Goal: Task Accomplishment & Management: Use online tool/utility

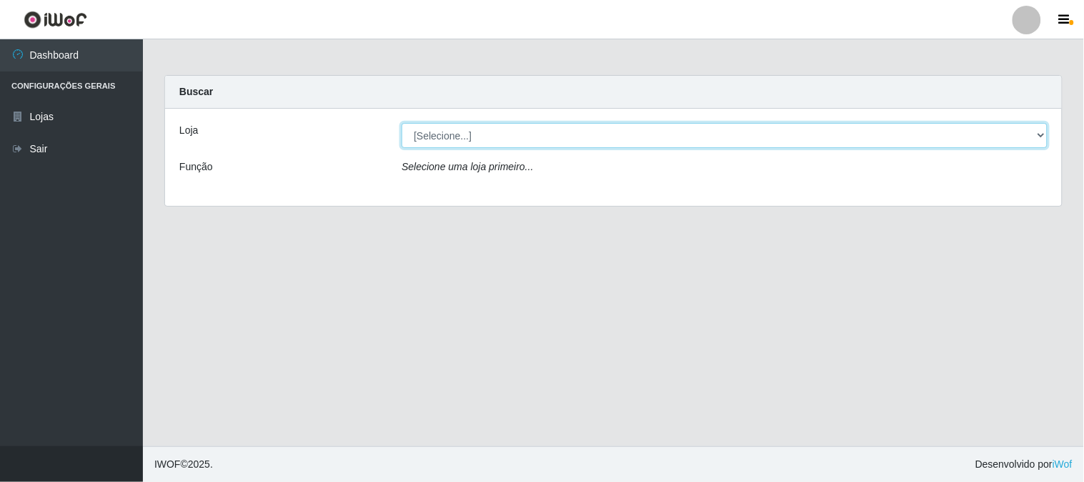
click at [1031, 138] on select "[Selecione...] Super Vilton" at bounding box center [725, 135] width 646 height 25
select select "379"
click at [402, 123] on select "[Selecione...] Super Vilton" at bounding box center [725, 135] width 646 height 25
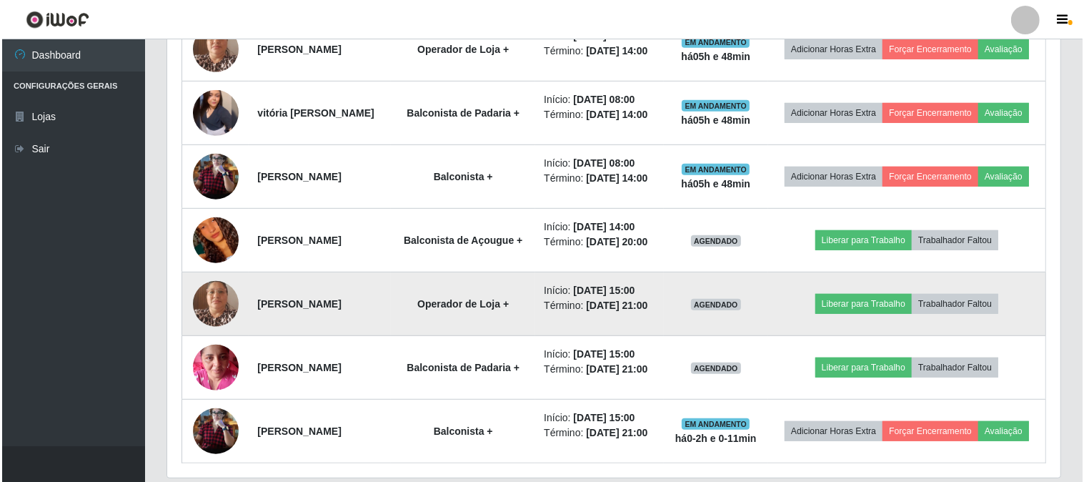
scroll to position [794, 0]
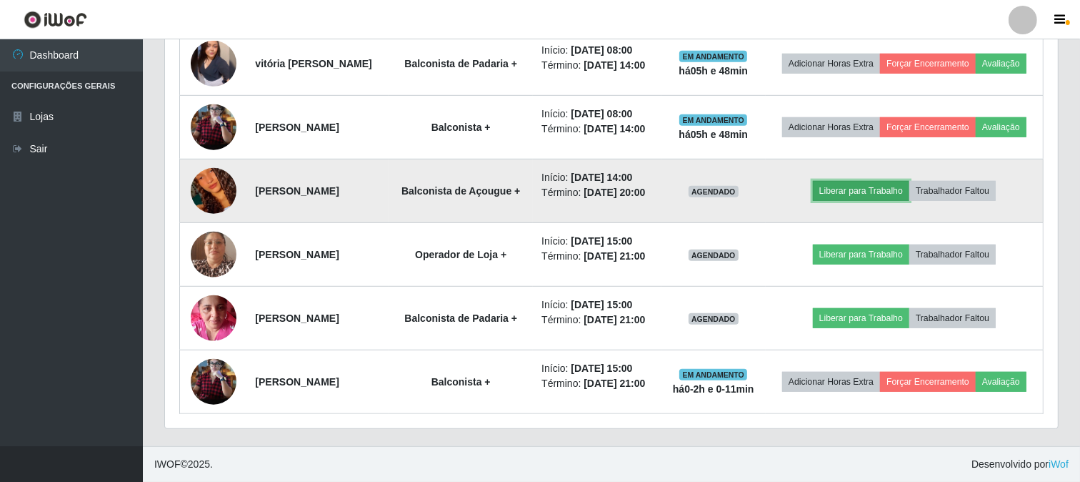
click at [880, 201] on button "Liberar para Trabalho" at bounding box center [861, 191] width 96 height 20
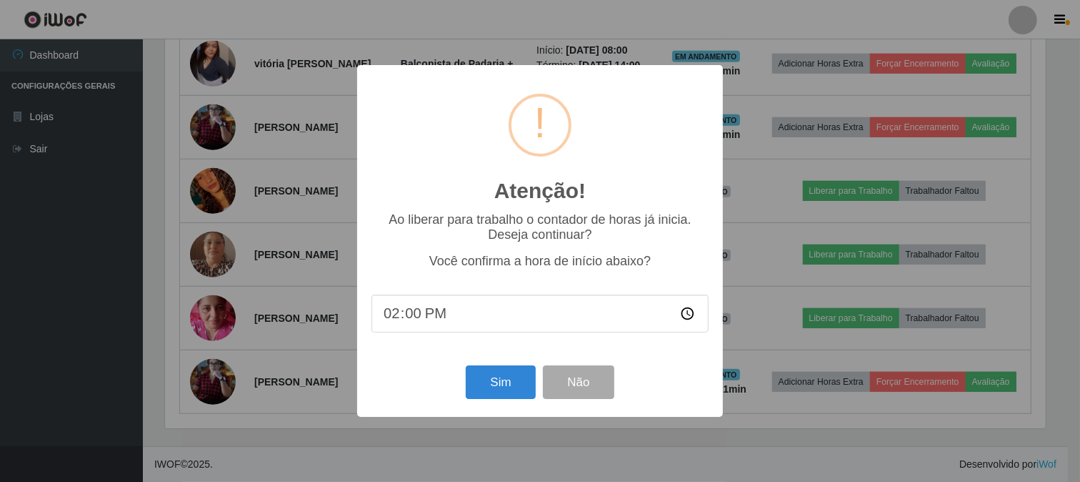
scroll to position [296, 884]
click at [494, 382] on button "Sim" at bounding box center [502, 382] width 69 height 34
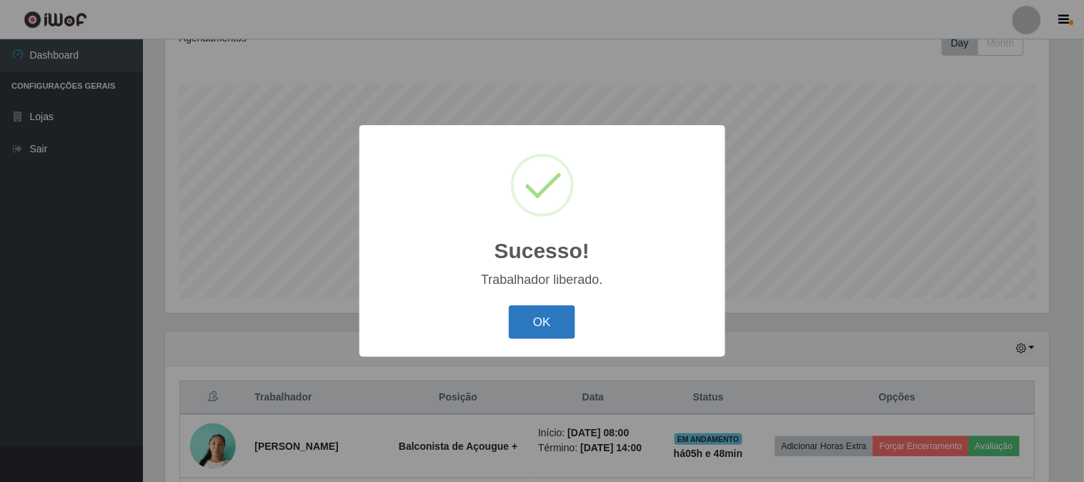
click at [555, 315] on button "OK" at bounding box center [542, 322] width 66 height 34
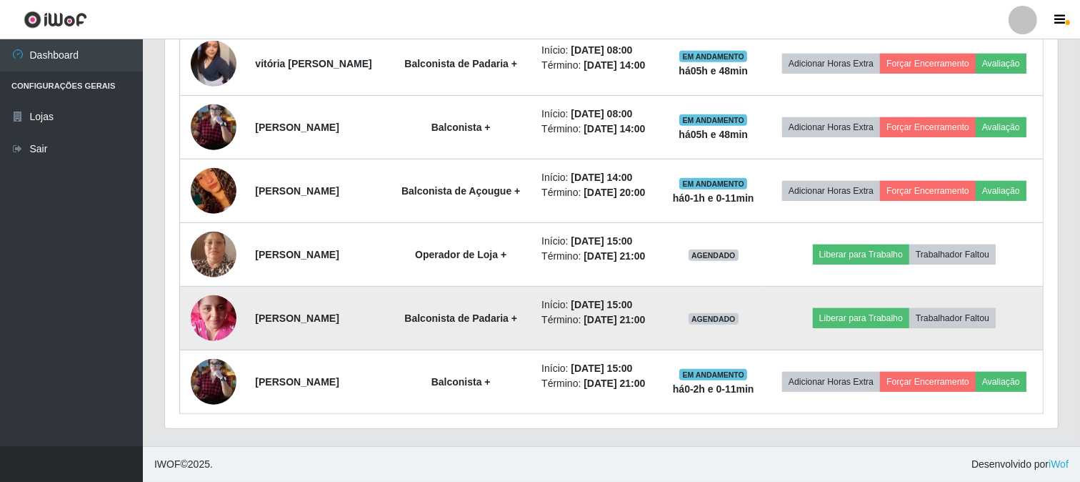
scroll to position [882, 0]
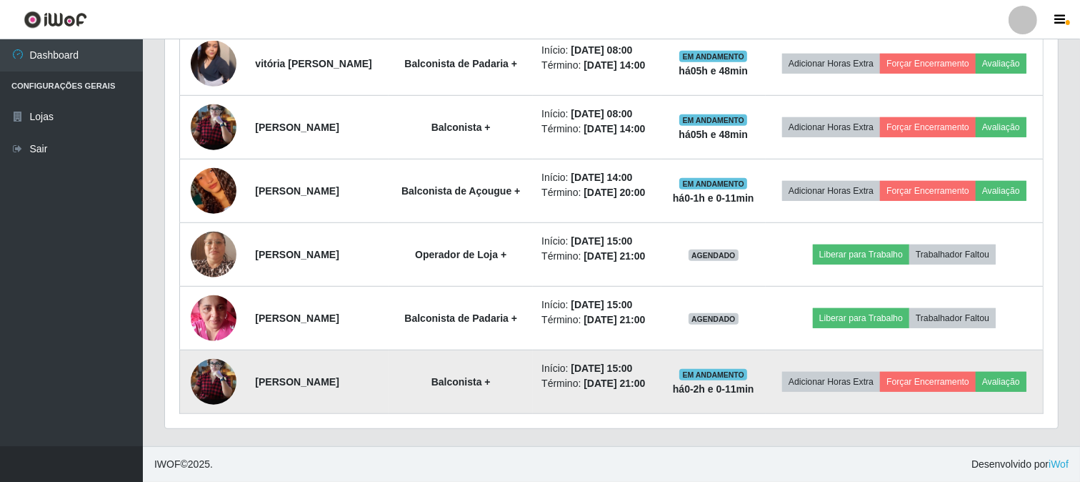
click at [211, 376] on img at bounding box center [214, 382] width 46 height 62
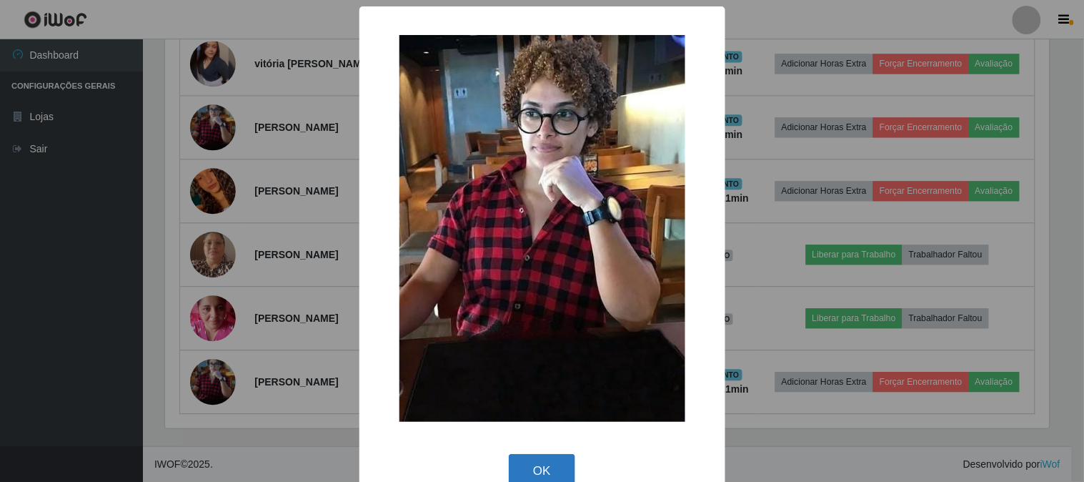
click at [548, 461] on button "OK" at bounding box center [542, 471] width 66 height 34
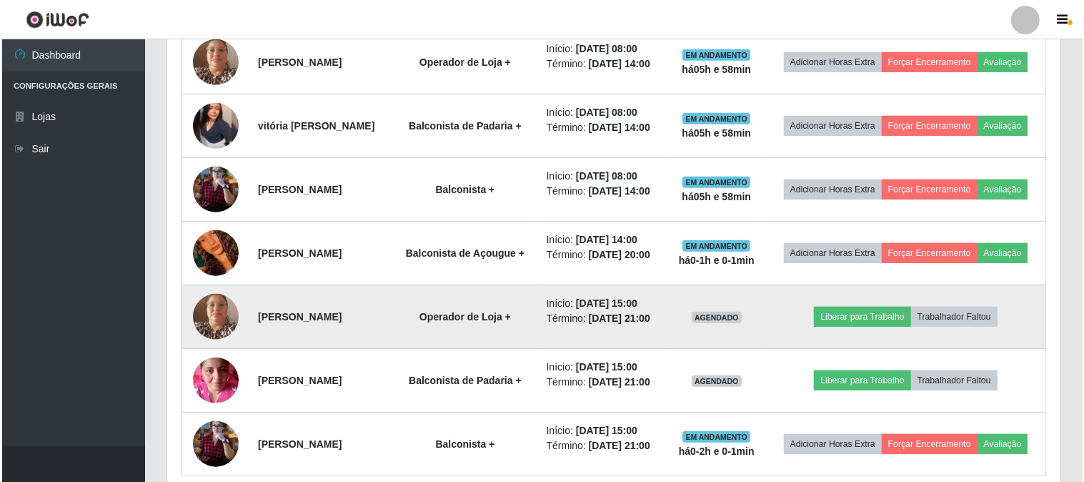
scroll to position [644, 0]
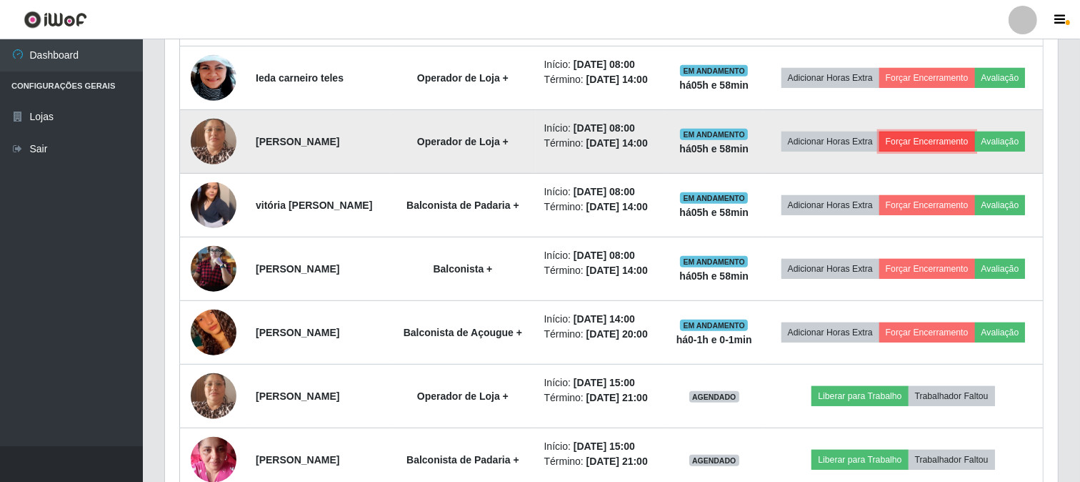
click at [975, 151] on button "Forçar Encerramento" at bounding box center [928, 141] width 96 height 20
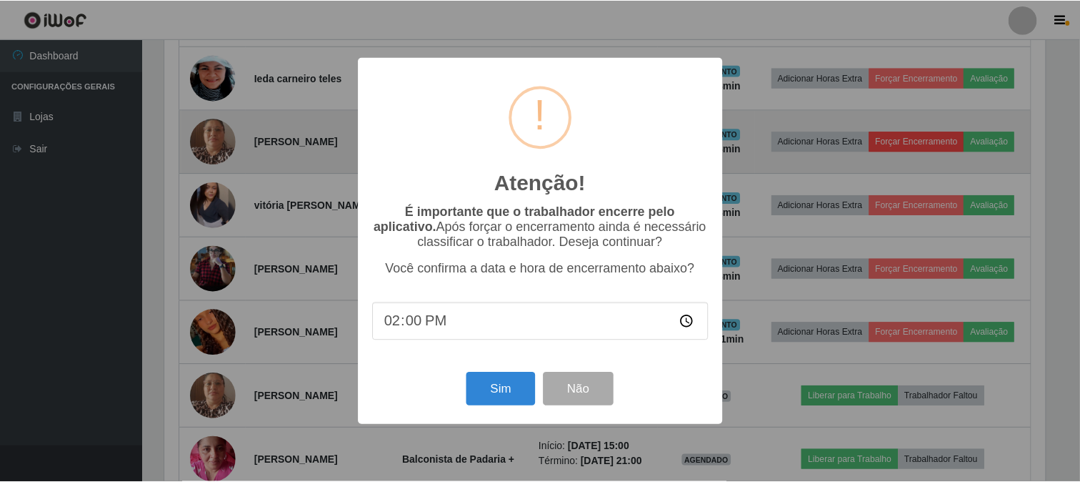
scroll to position [296, 884]
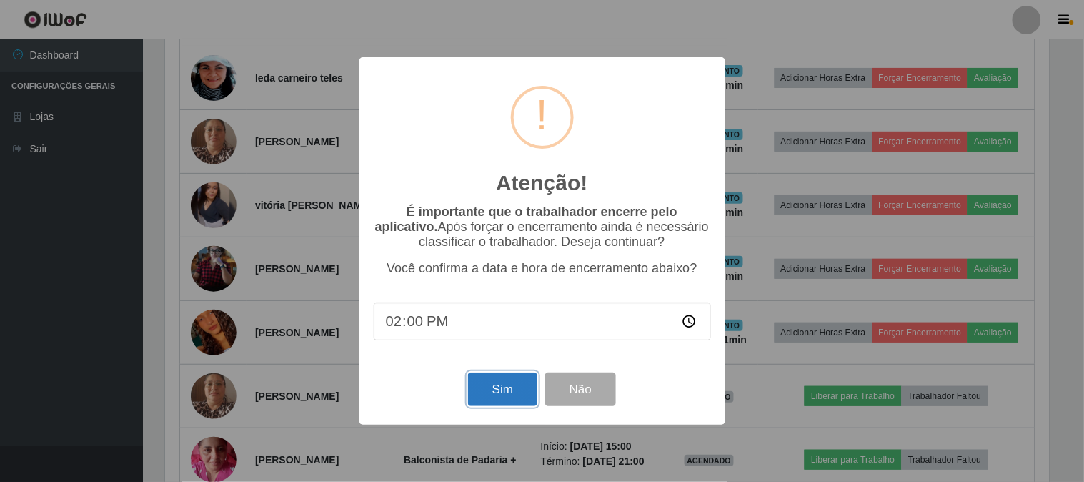
click at [481, 395] on button "Sim" at bounding box center [502, 389] width 69 height 34
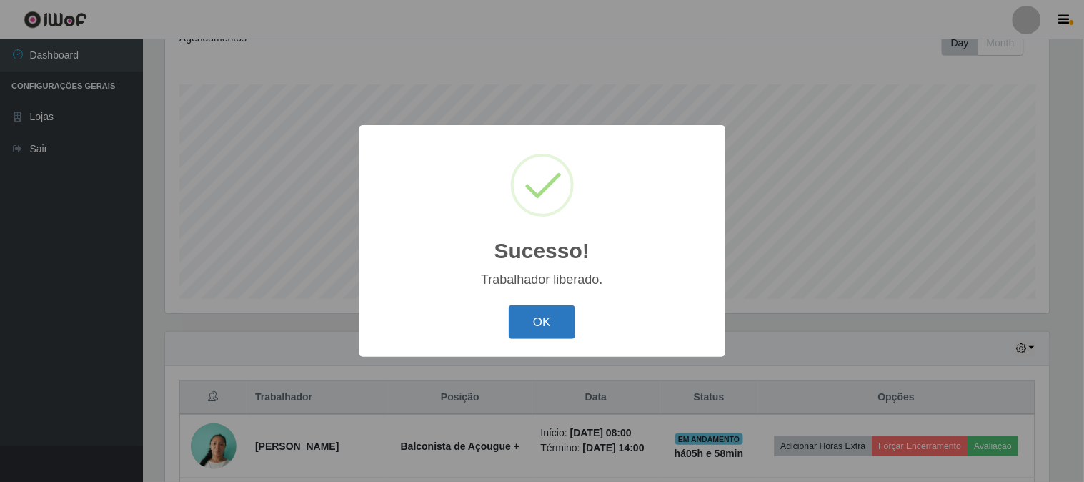
click at [552, 322] on button "OK" at bounding box center [542, 322] width 66 height 34
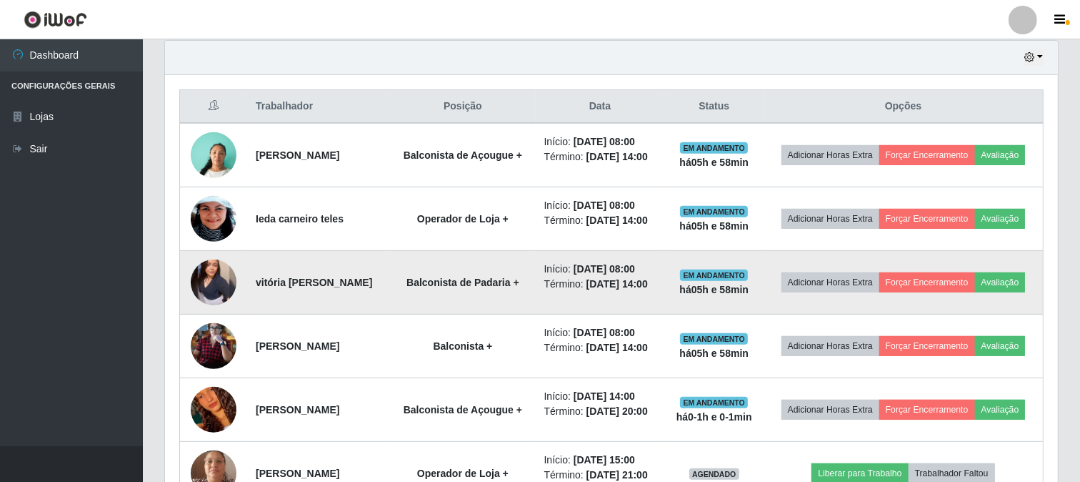
scroll to position [530, 0]
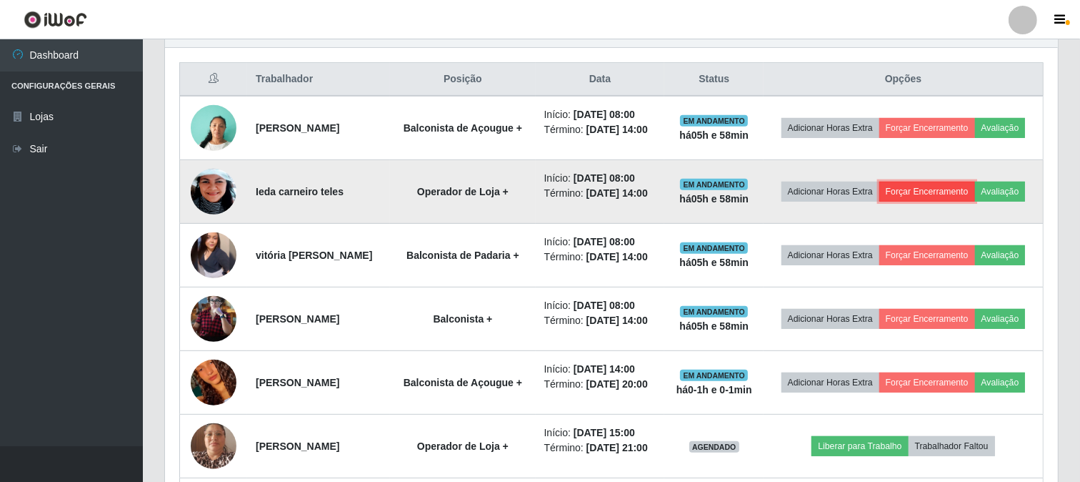
click at [941, 198] on button "Forçar Encerramento" at bounding box center [928, 191] width 96 height 20
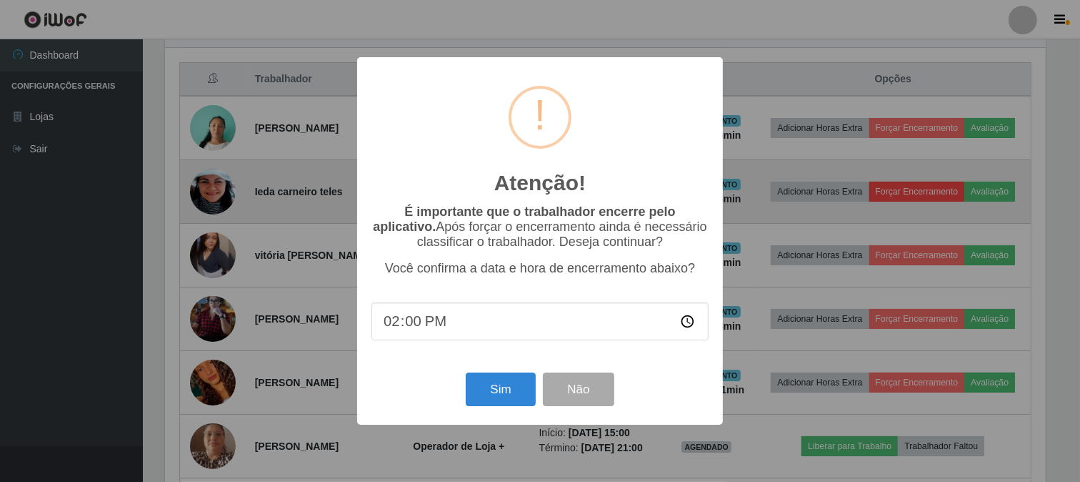
scroll to position [296, 884]
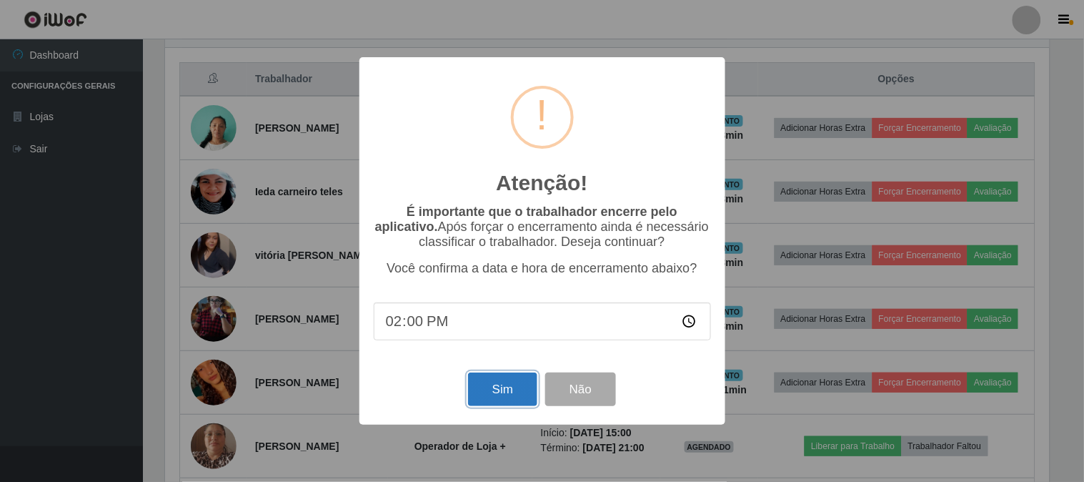
click at [499, 402] on button "Sim" at bounding box center [502, 389] width 69 height 34
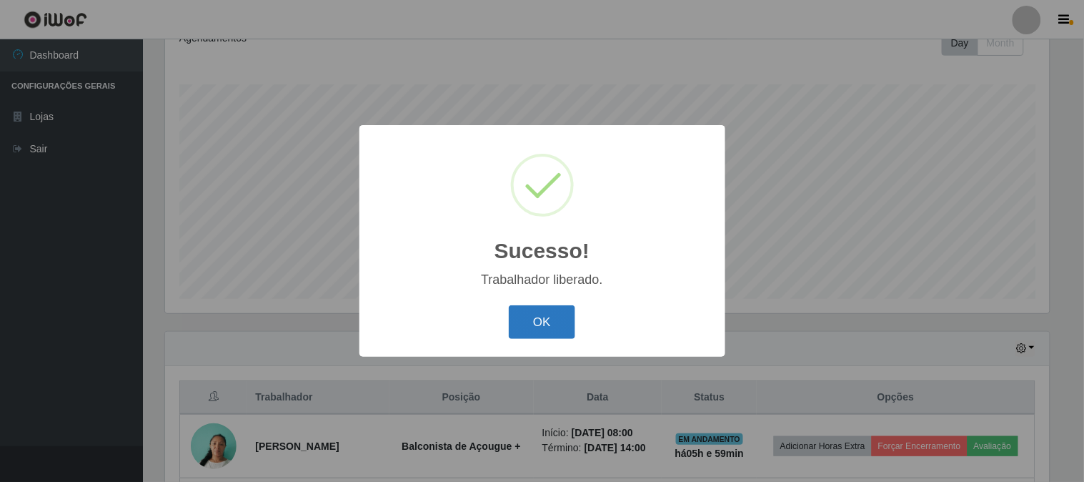
click at [545, 322] on button "OK" at bounding box center [542, 322] width 66 height 34
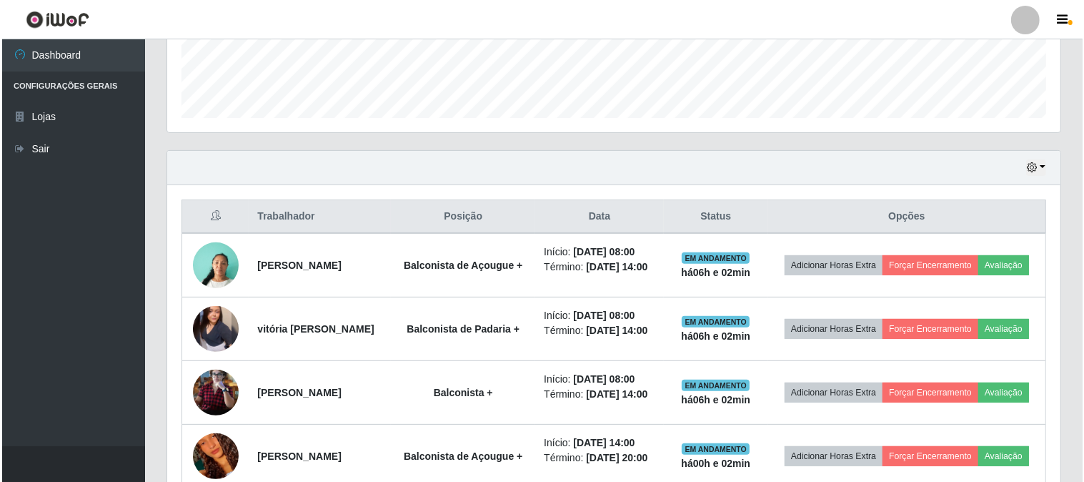
scroll to position [372, 0]
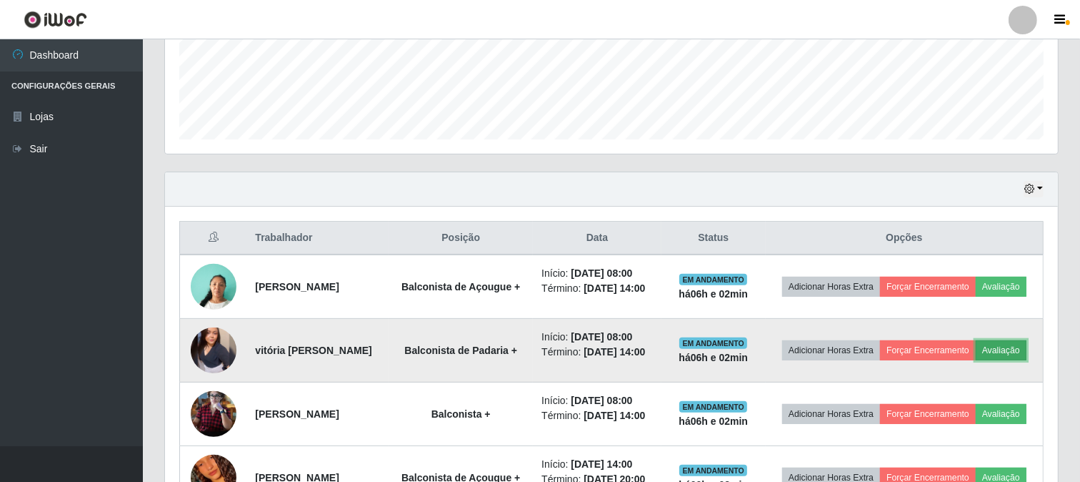
click at [976, 360] on button "Avaliação" at bounding box center [1001, 350] width 51 height 20
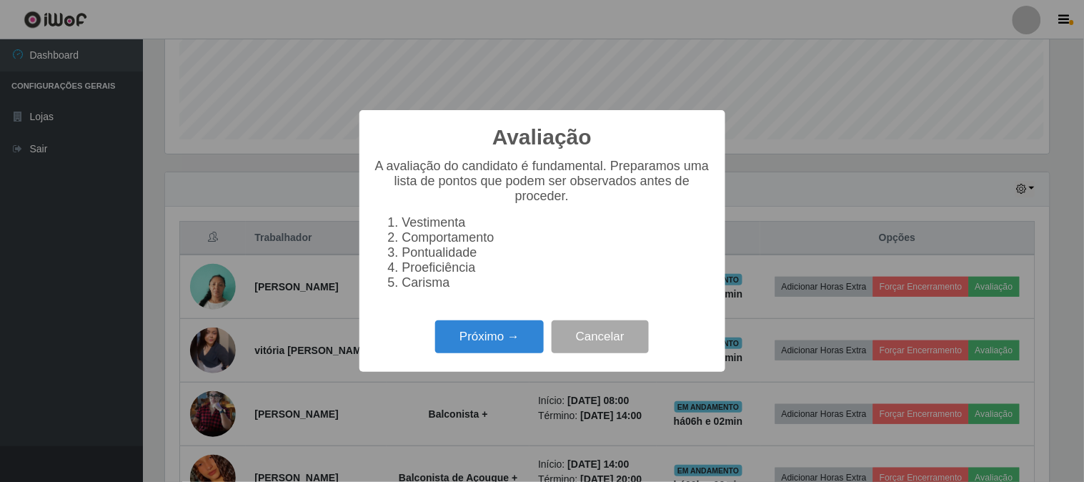
scroll to position [296, 884]
click at [482, 340] on button "Próximo →" at bounding box center [489, 337] width 109 height 34
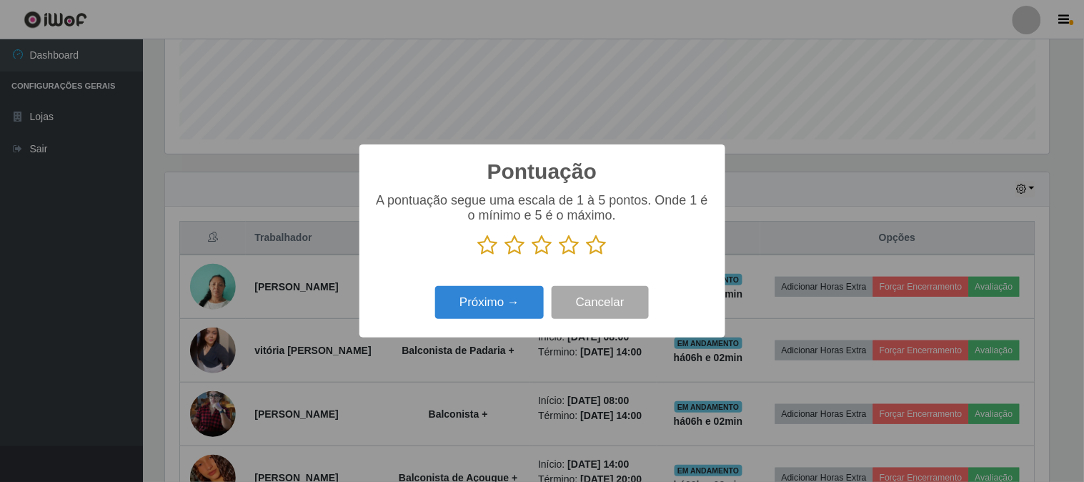
click at [595, 245] on icon at bounding box center [597, 244] width 20 height 21
click at [587, 256] on input "radio" at bounding box center [587, 256] width 0 height 0
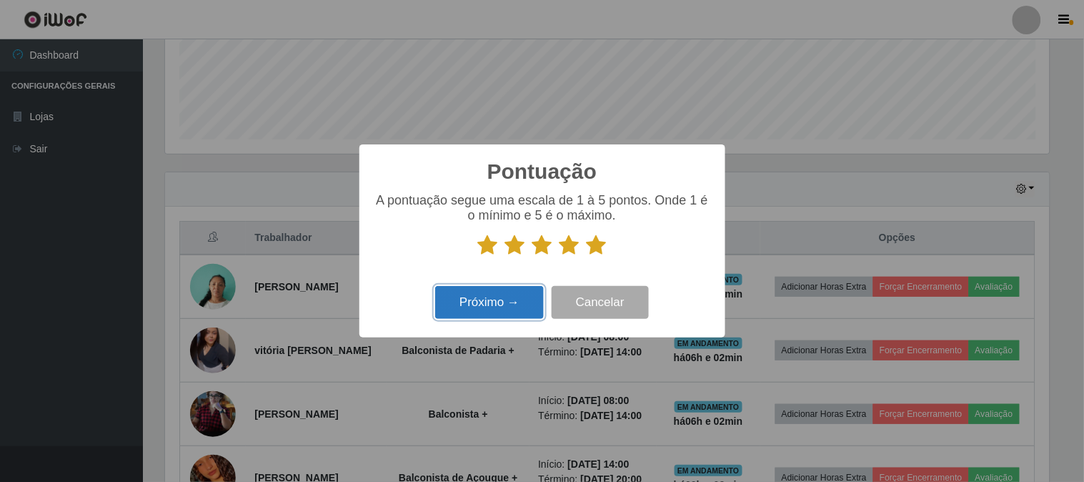
click at [516, 293] on button "Próximo →" at bounding box center [489, 303] width 109 height 34
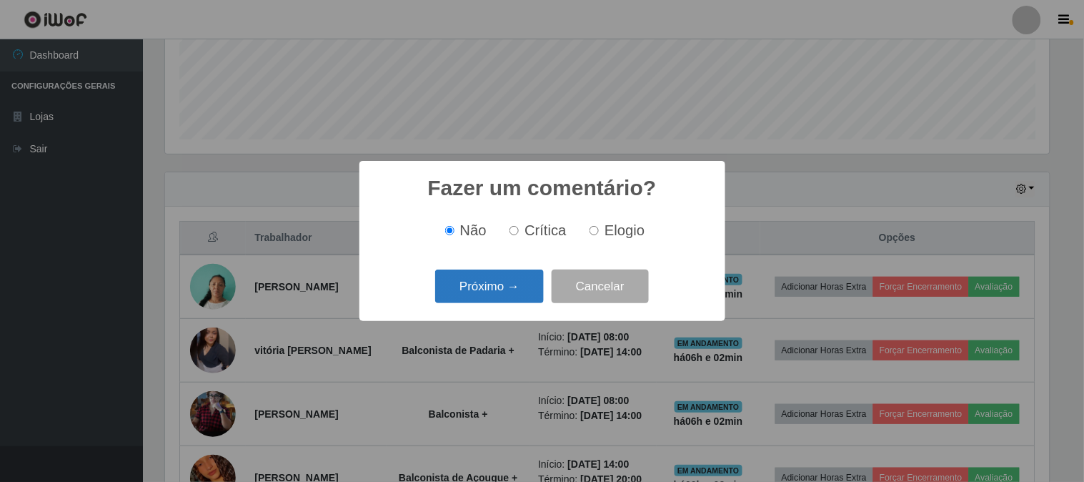
click at [514, 293] on button "Próximo →" at bounding box center [489, 286] width 109 height 34
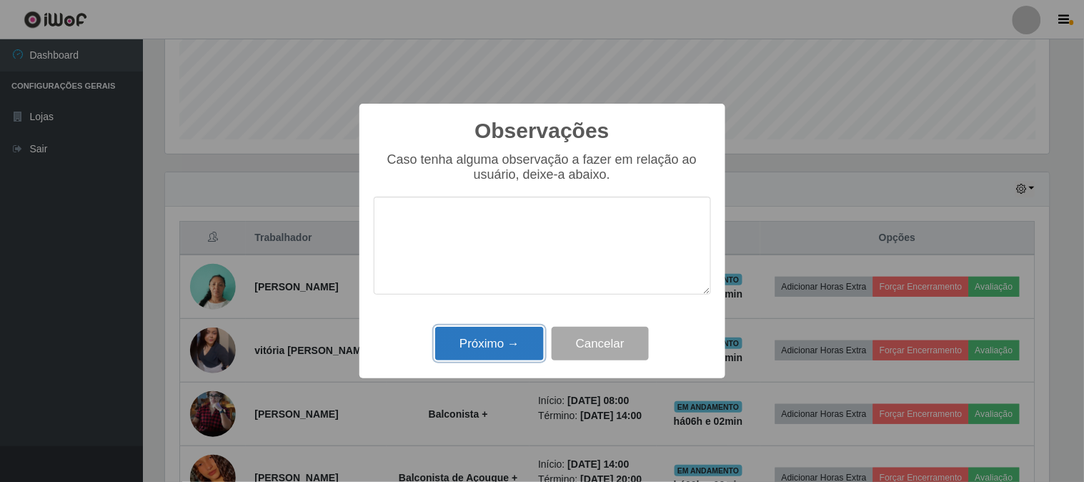
click at [502, 334] on button "Próximo →" at bounding box center [489, 344] width 109 height 34
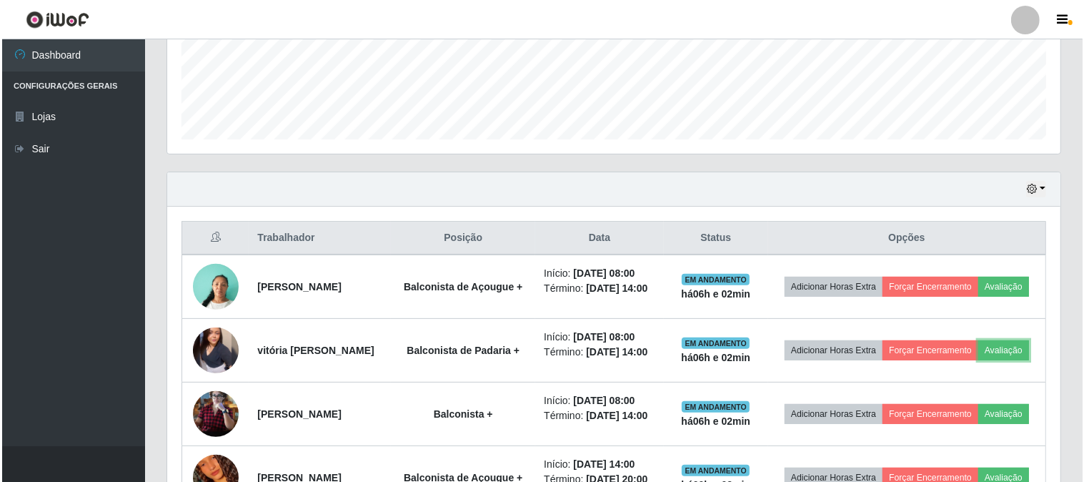
scroll to position [296, 893]
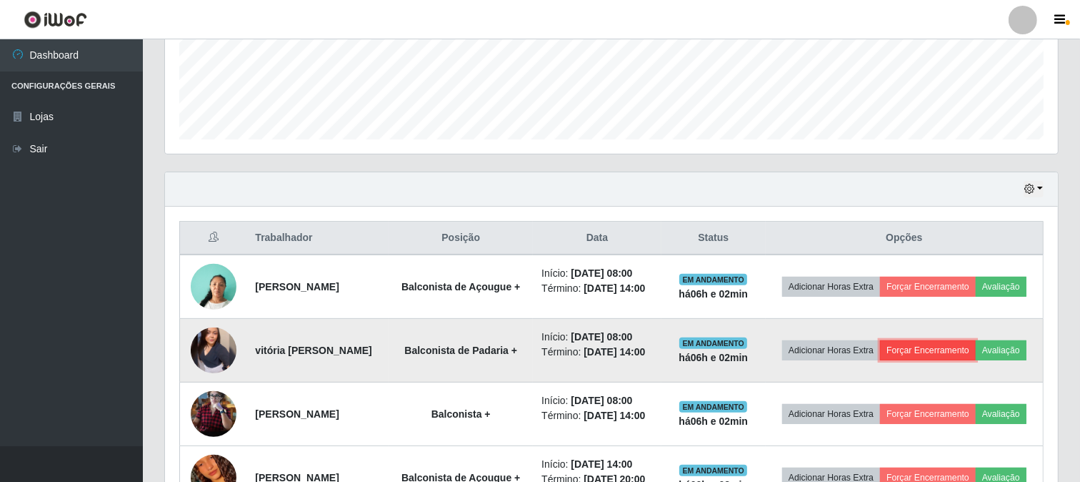
click at [967, 360] on button "Forçar Encerramento" at bounding box center [928, 350] width 96 height 20
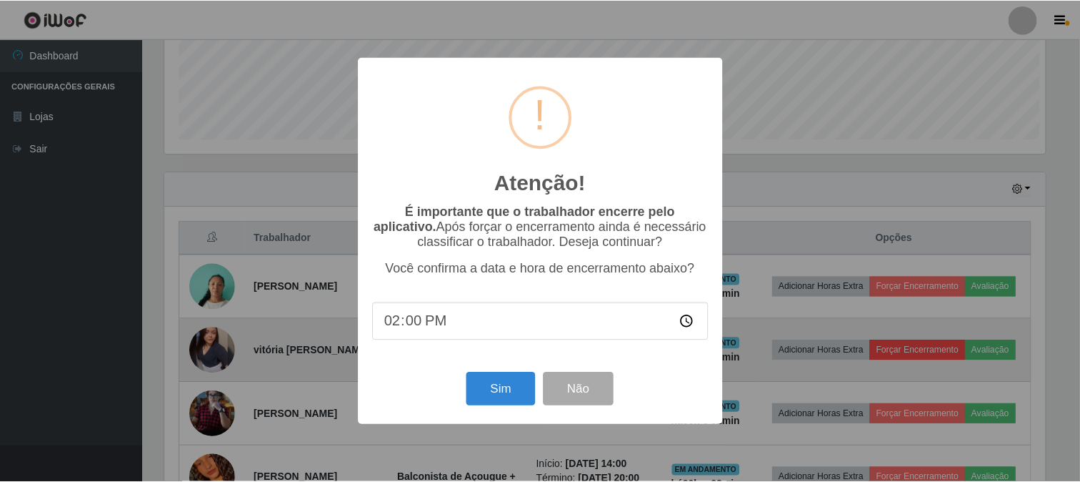
scroll to position [296, 884]
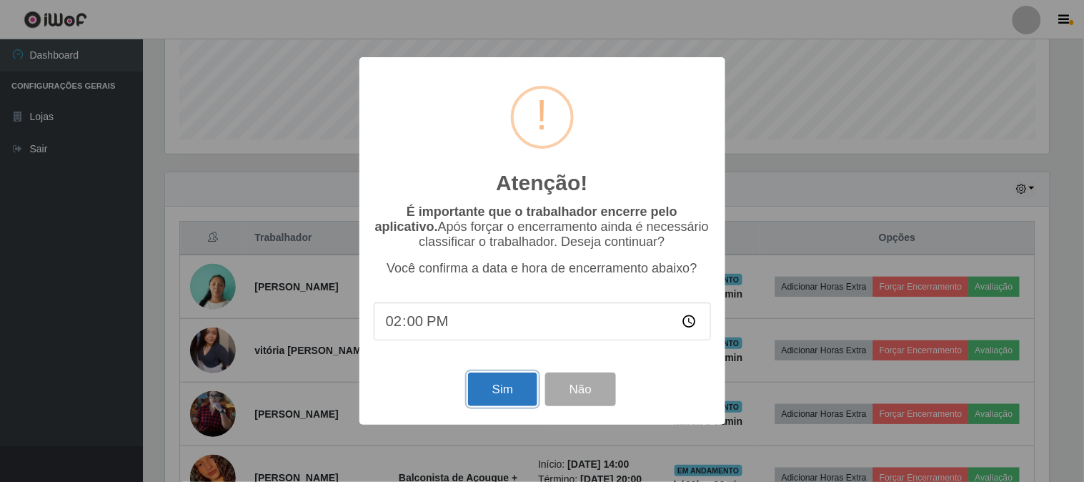
click at [519, 399] on button "Sim" at bounding box center [502, 389] width 69 height 34
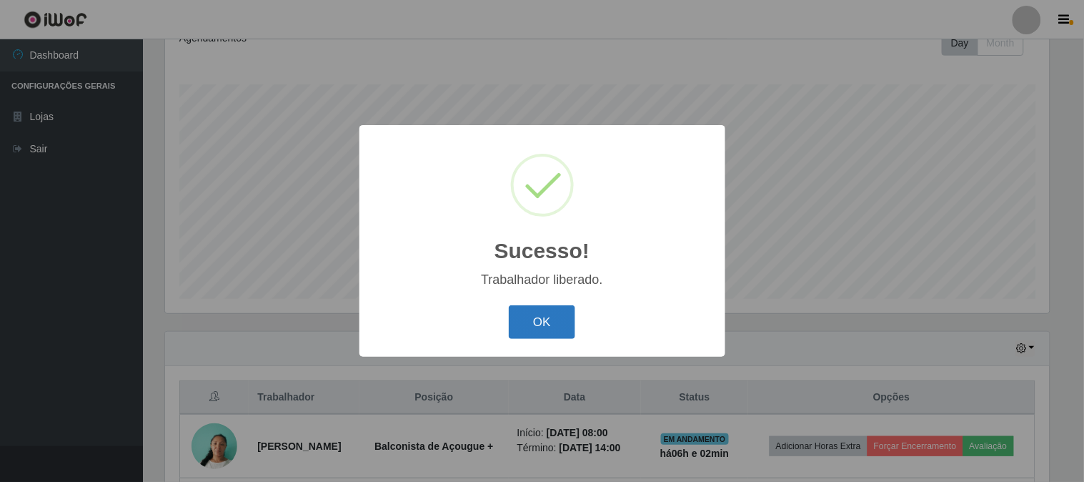
click at [561, 320] on button "OK" at bounding box center [542, 322] width 66 height 34
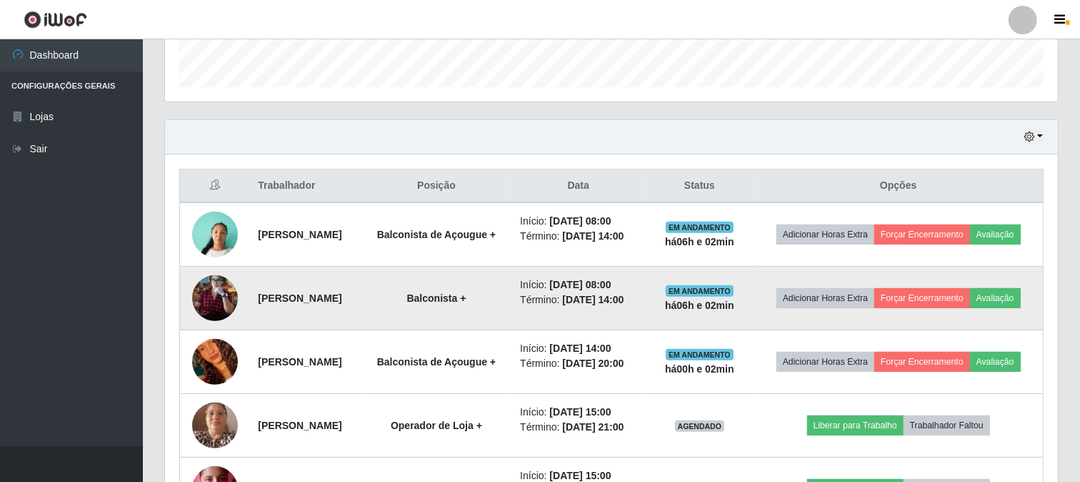
scroll to position [451, 0]
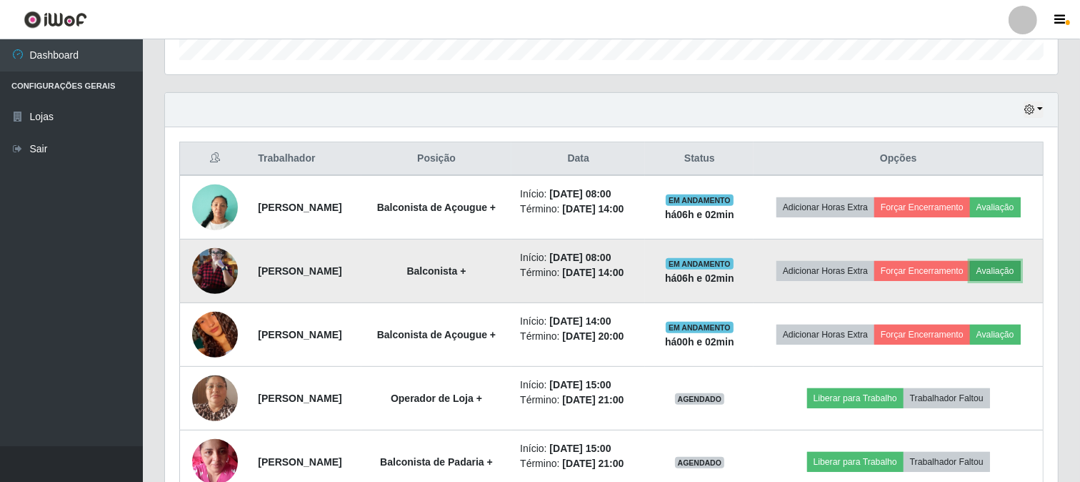
click at [970, 281] on button "Avaliação" at bounding box center [995, 271] width 51 height 20
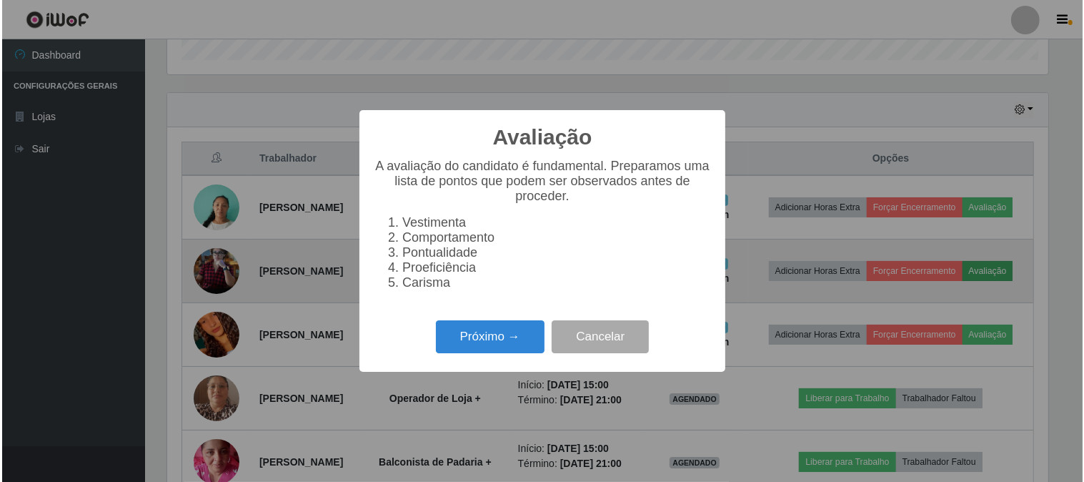
scroll to position [296, 884]
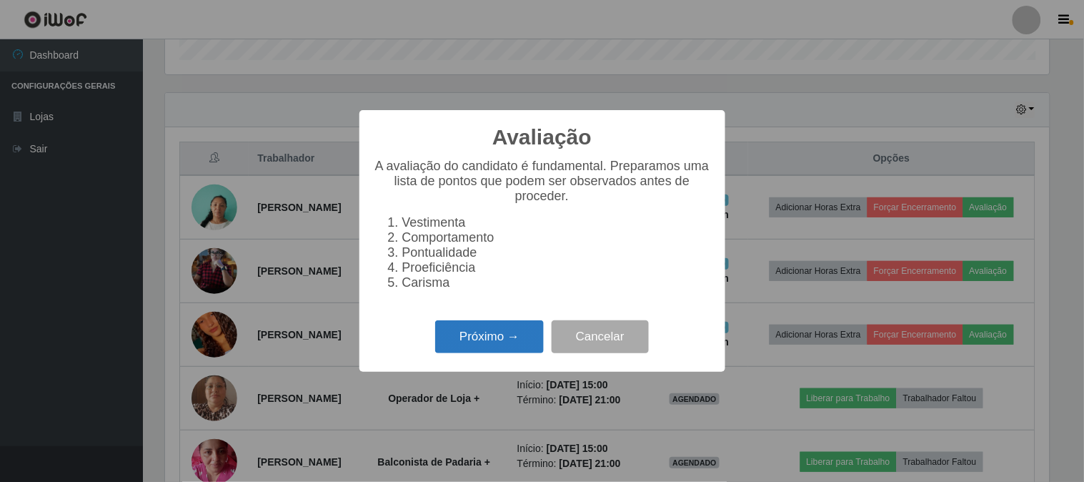
click at [504, 334] on button "Próximo →" at bounding box center [489, 337] width 109 height 34
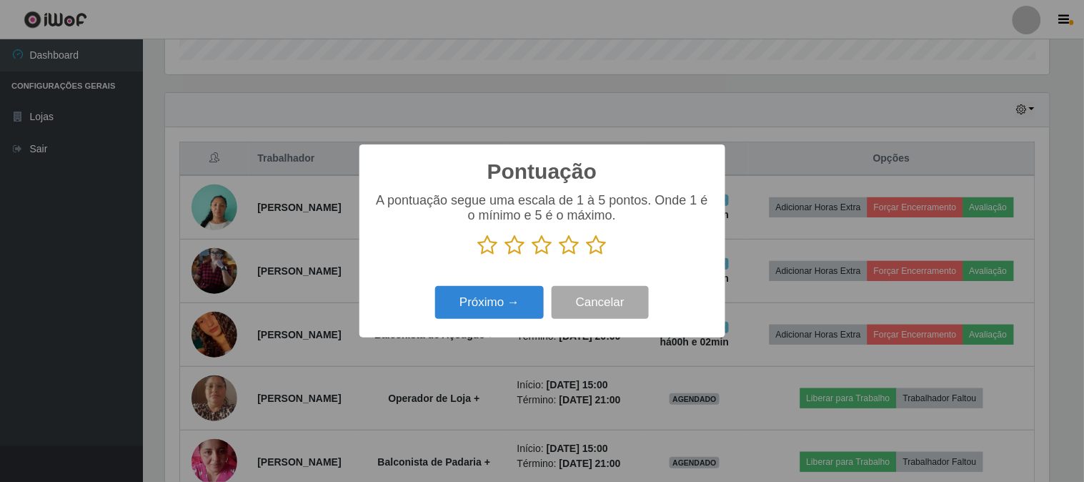
click at [597, 247] on icon at bounding box center [597, 244] width 20 height 21
click at [587, 256] on input "radio" at bounding box center [587, 256] width 0 height 0
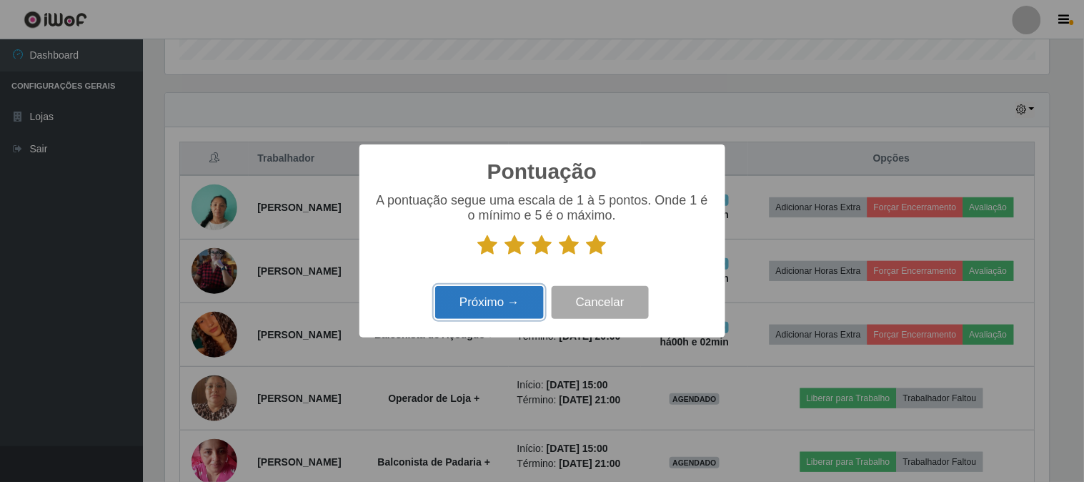
click at [477, 312] on button "Próximo →" at bounding box center [489, 303] width 109 height 34
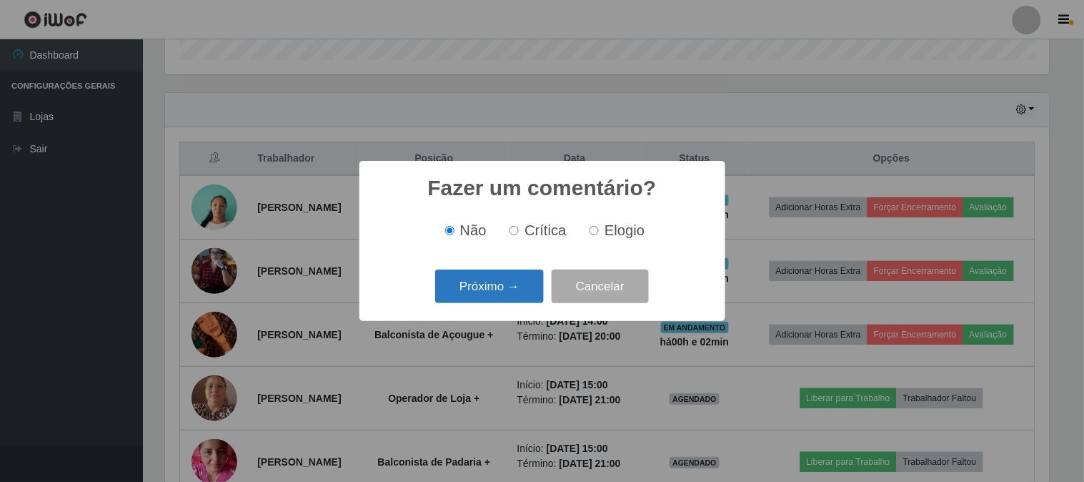
click at [477, 287] on button "Próximo →" at bounding box center [489, 286] width 109 height 34
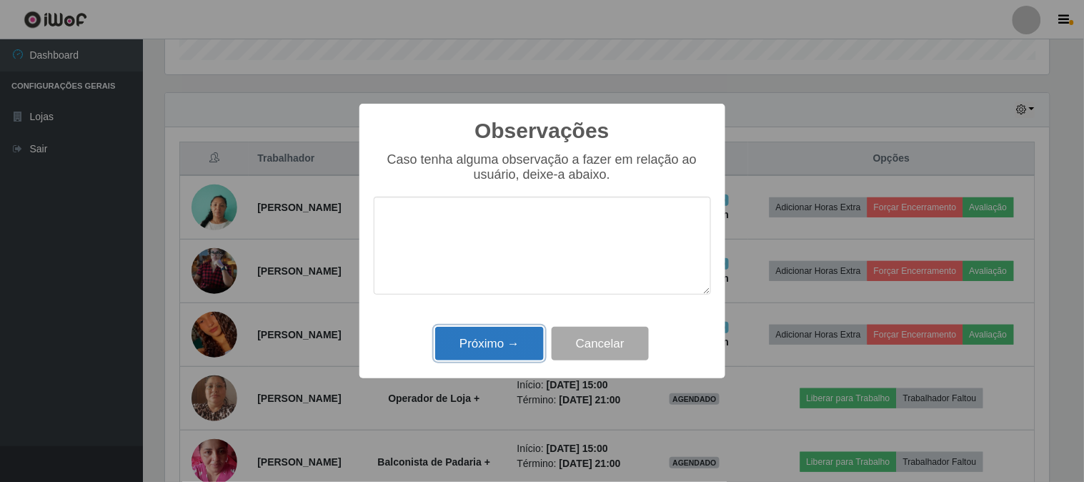
click at [484, 347] on button "Próximo →" at bounding box center [489, 344] width 109 height 34
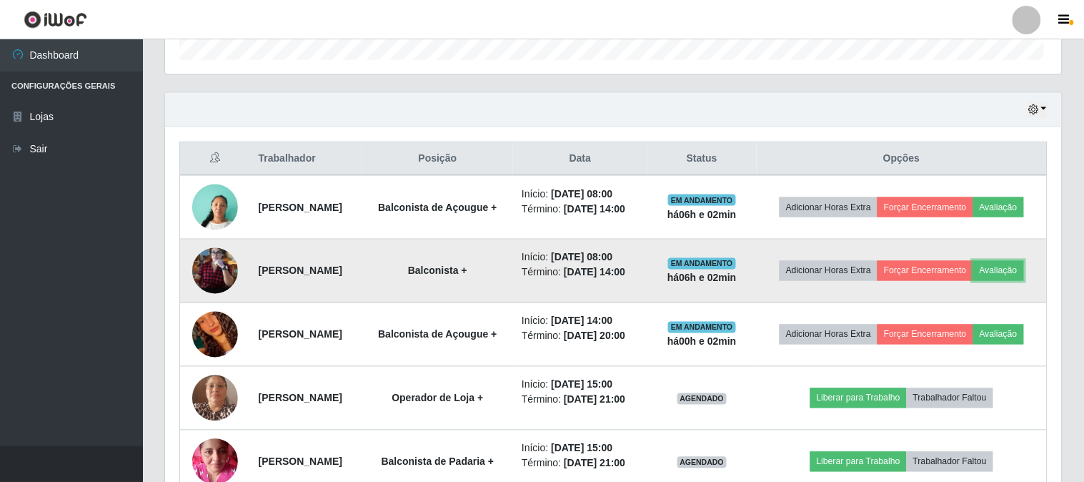
scroll to position [296, 893]
click at [951, 279] on button "Forçar Encerramento" at bounding box center [923, 271] width 96 height 20
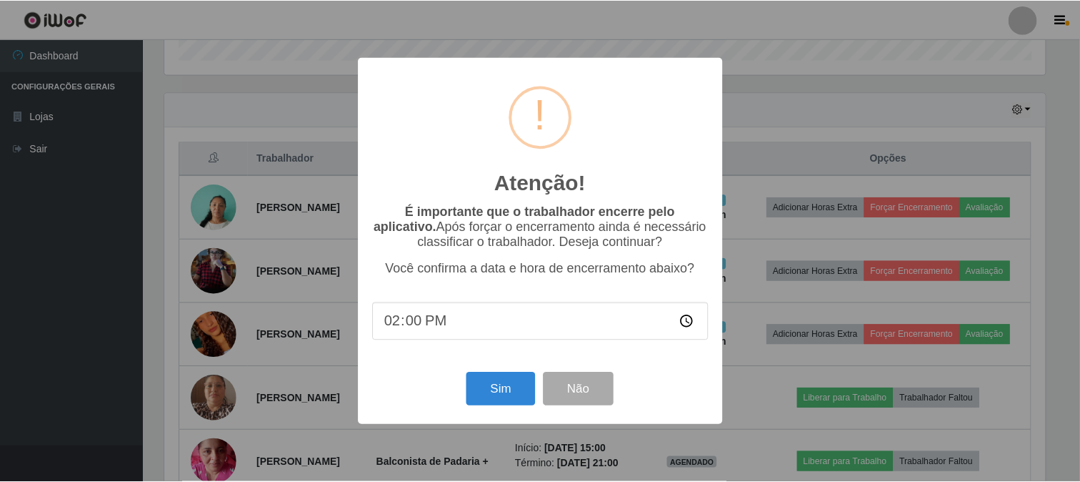
scroll to position [296, 884]
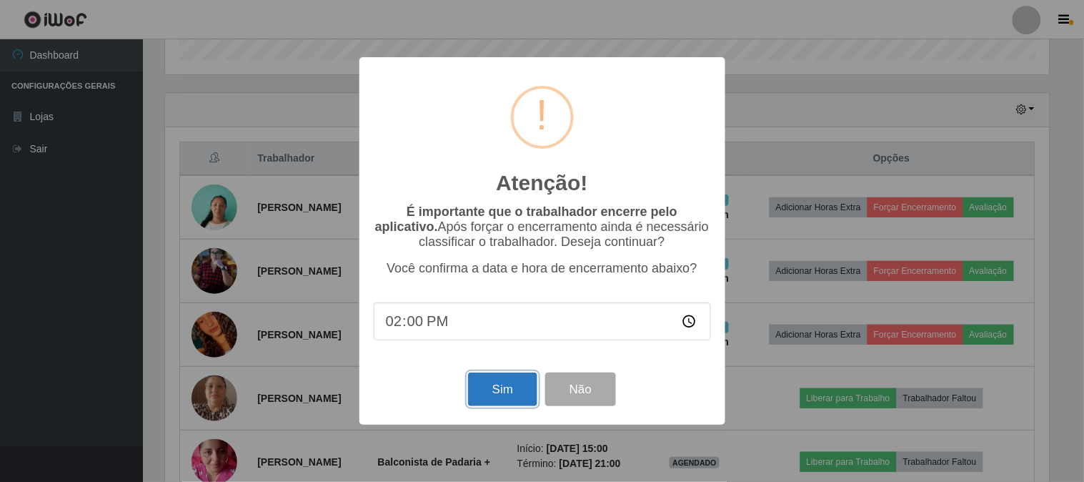
click at [514, 391] on button "Sim" at bounding box center [502, 389] width 69 height 34
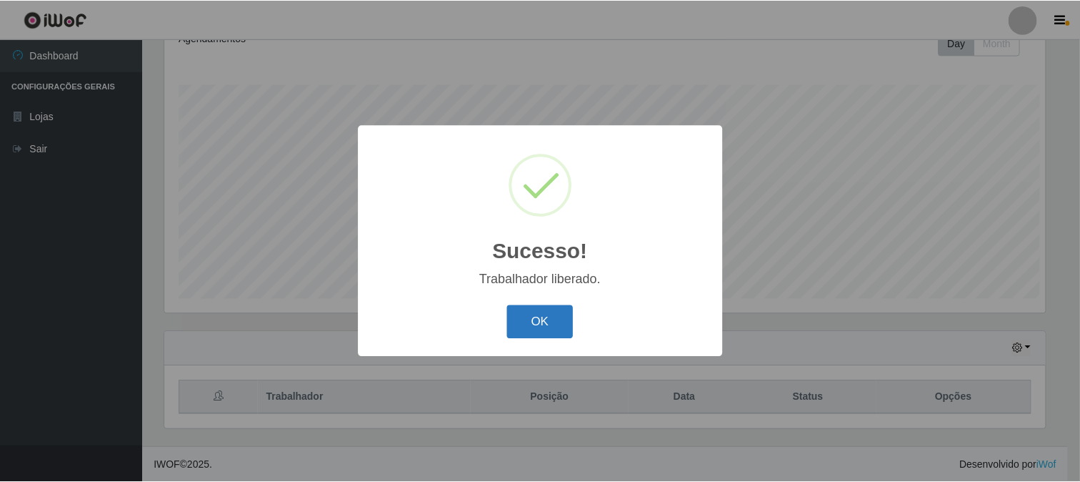
scroll to position [0, 0]
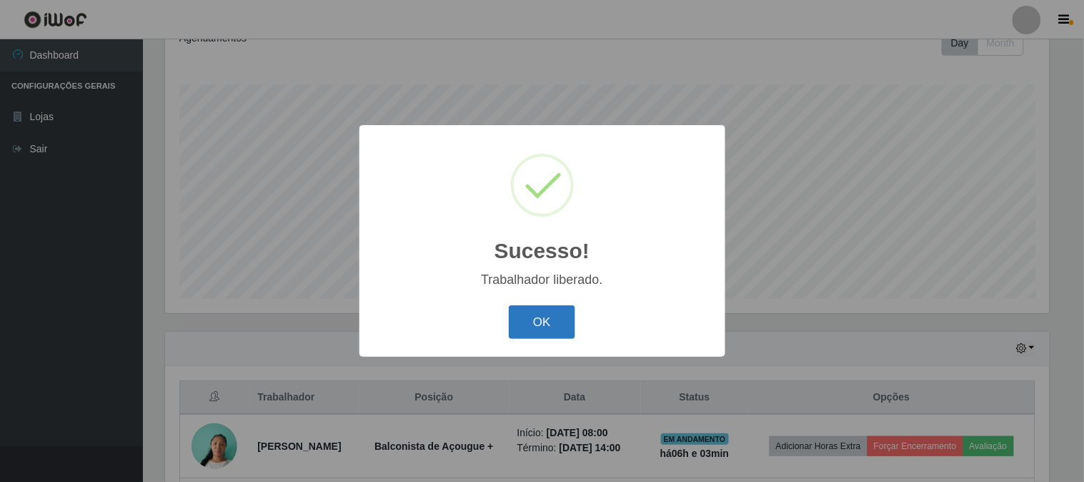
click at [519, 322] on button "OK" at bounding box center [542, 322] width 66 height 34
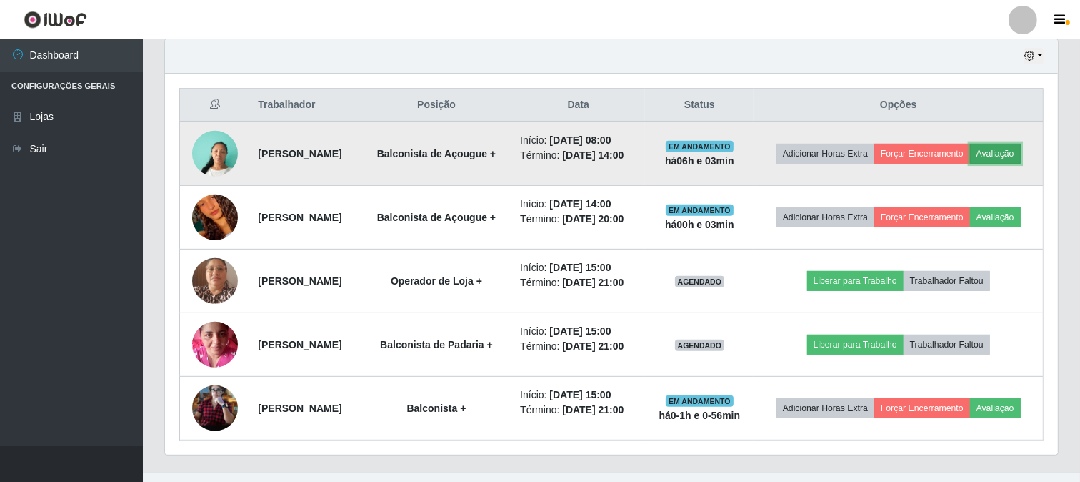
click at [970, 164] on button "Avaliação" at bounding box center [995, 154] width 51 height 20
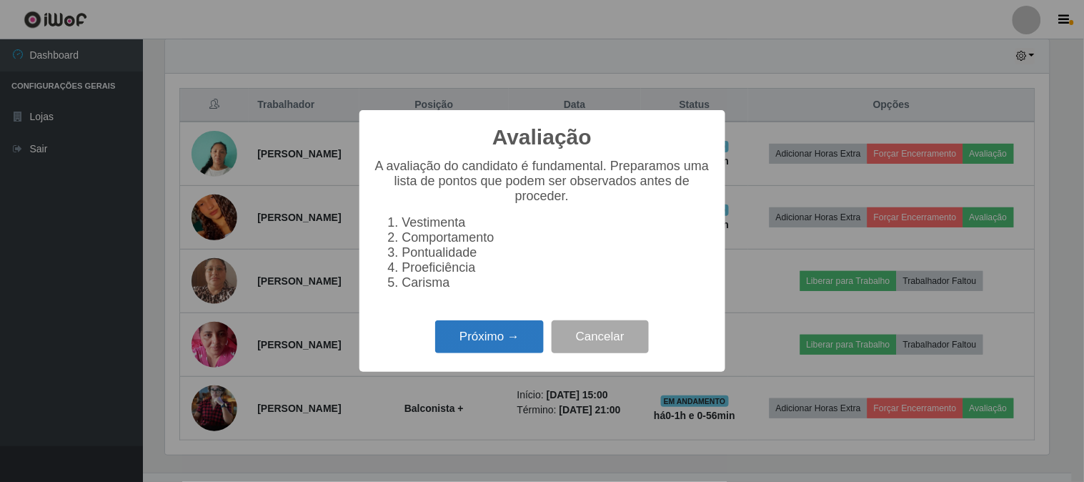
click at [491, 339] on button "Próximo →" at bounding box center [489, 337] width 109 height 34
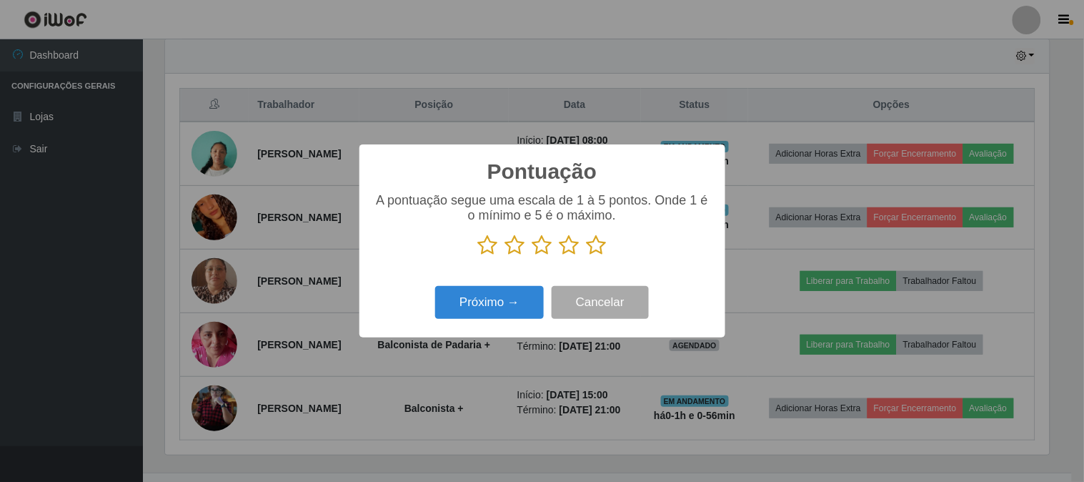
click at [594, 247] on icon at bounding box center [597, 244] width 20 height 21
click at [587, 256] on input "radio" at bounding box center [587, 256] width 0 height 0
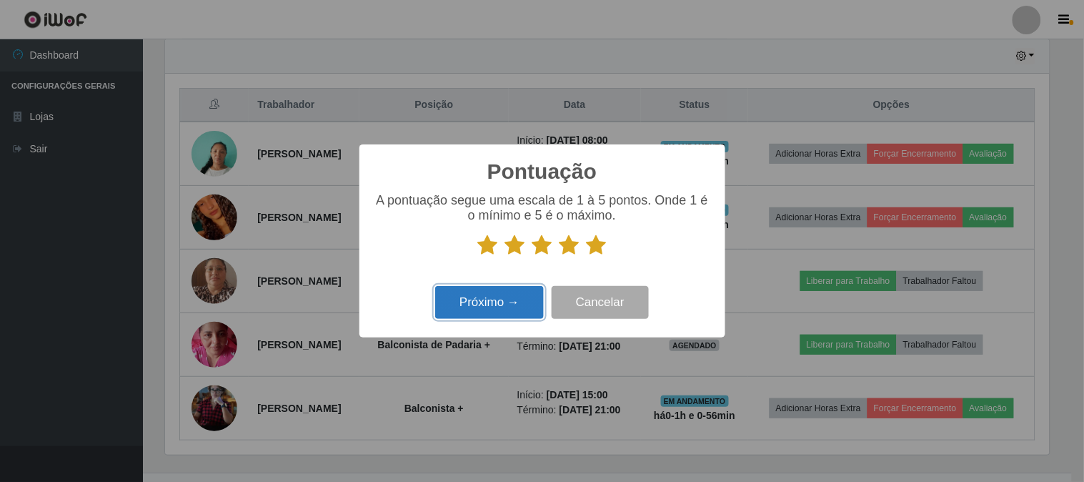
click at [481, 289] on button "Próximo →" at bounding box center [489, 303] width 109 height 34
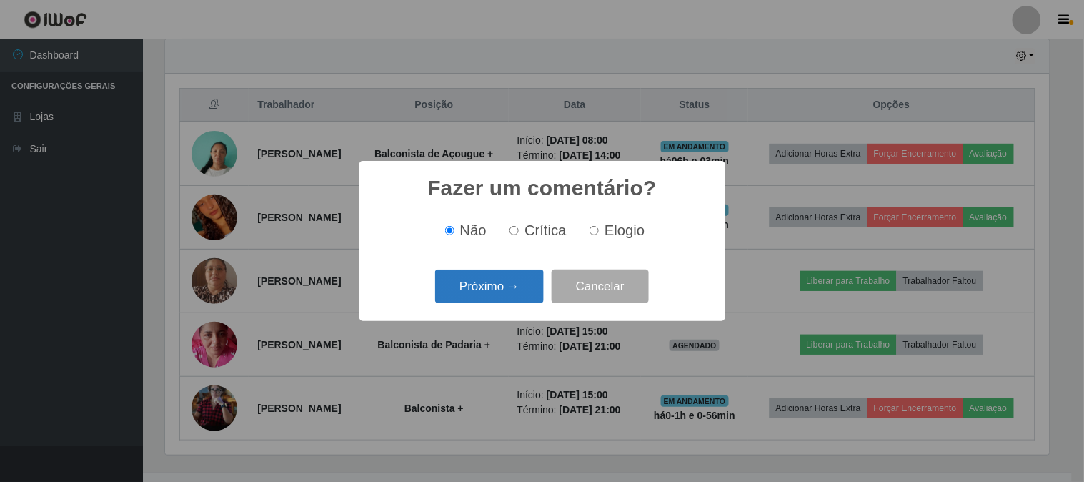
click at [492, 288] on button "Próximo →" at bounding box center [489, 286] width 109 height 34
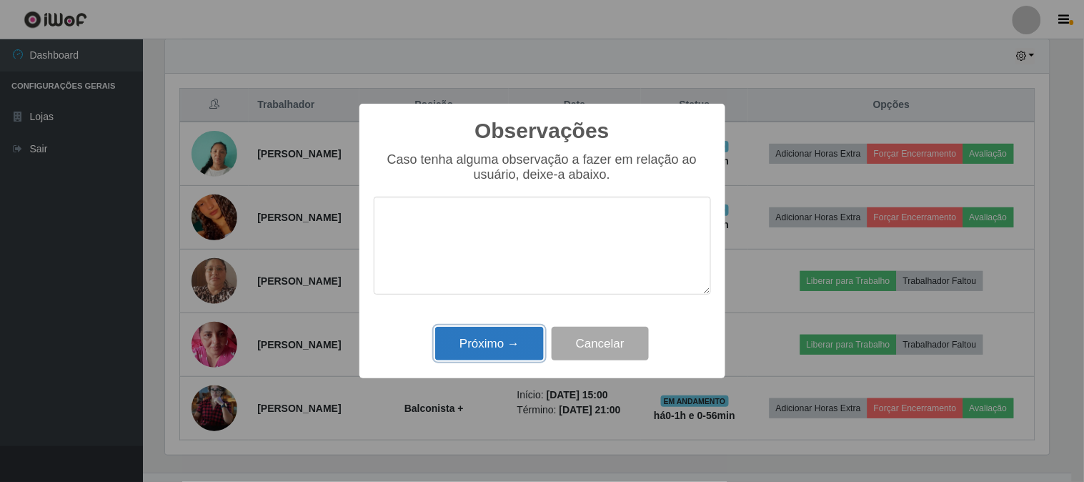
click at [501, 345] on button "Próximo →" at bounding box center [489, 344] width 109 height 34
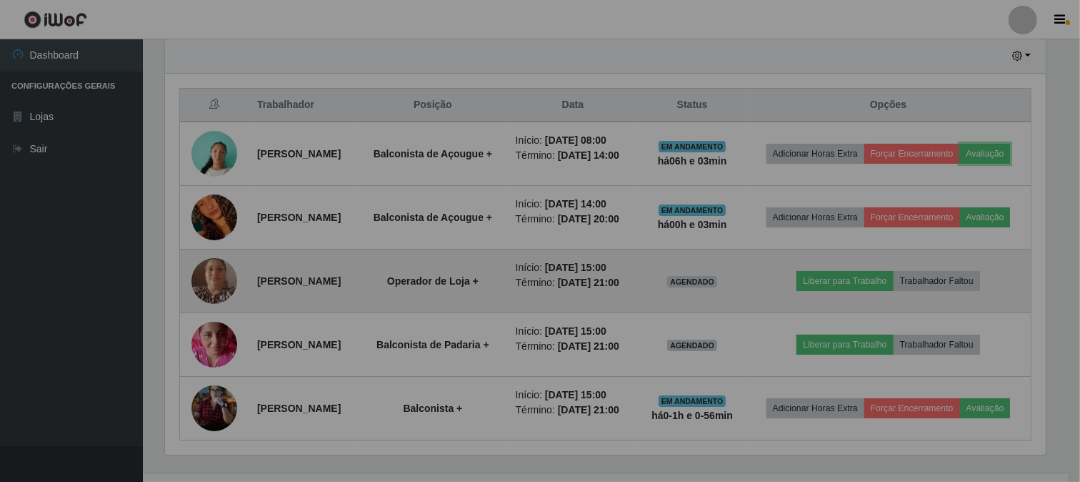
scroll to position [296, 893]
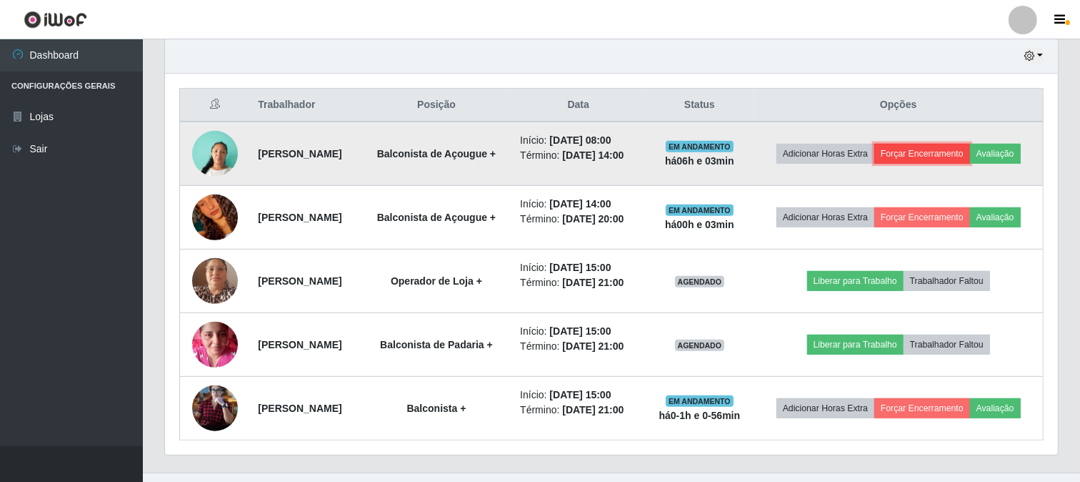
click at [953, 146] on button "Forçar Encerramento" at bounding box center [923, 154] width 96 height 20
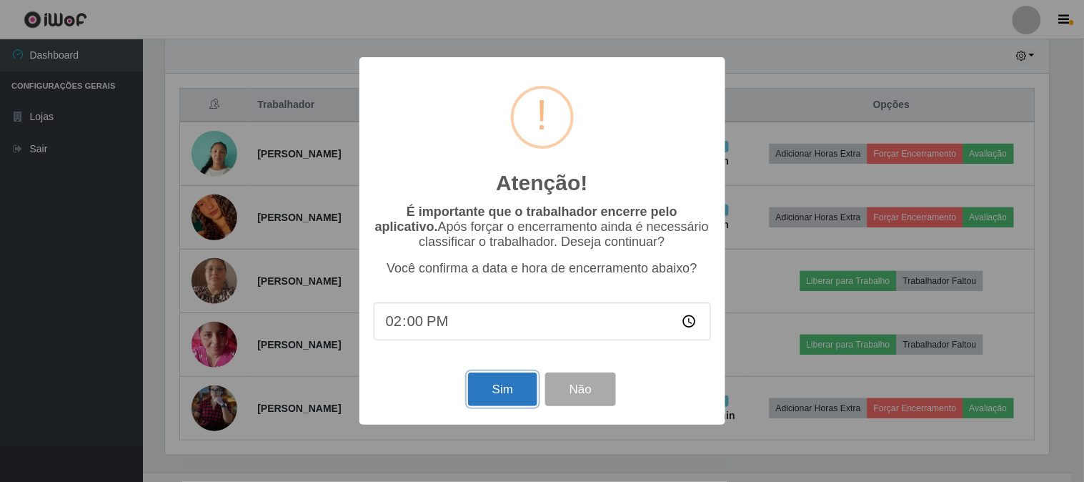
click at [501, 386] on button "Sim" at bounding box center [502, 389] width 69 height 34
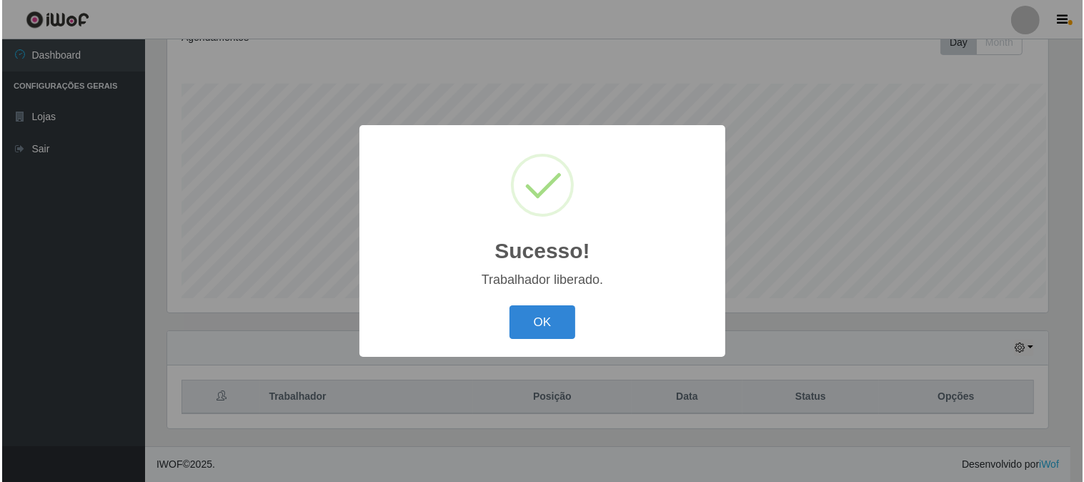
scroll to position [212, 0]
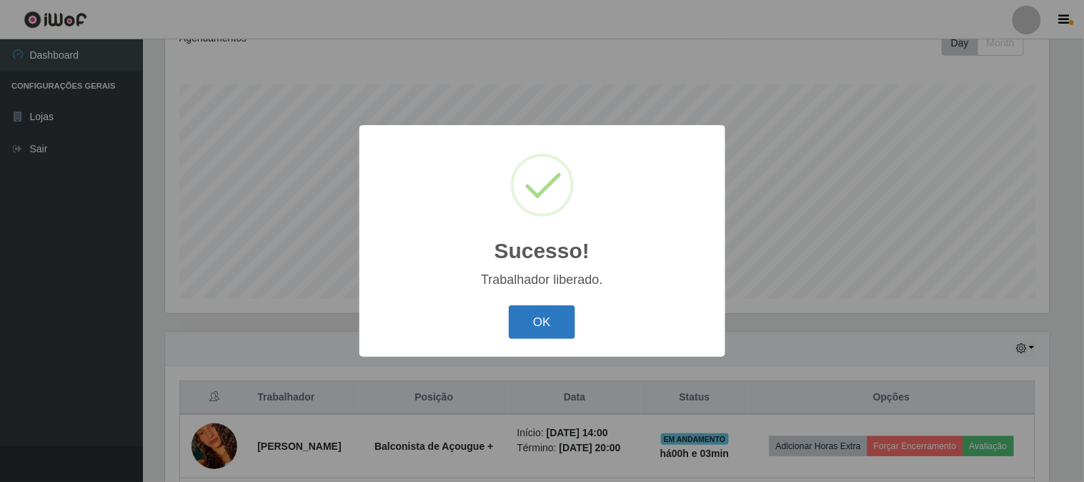
click at [534, 310] on button "OK" at bounding box center [542, 322] width 66 height 34
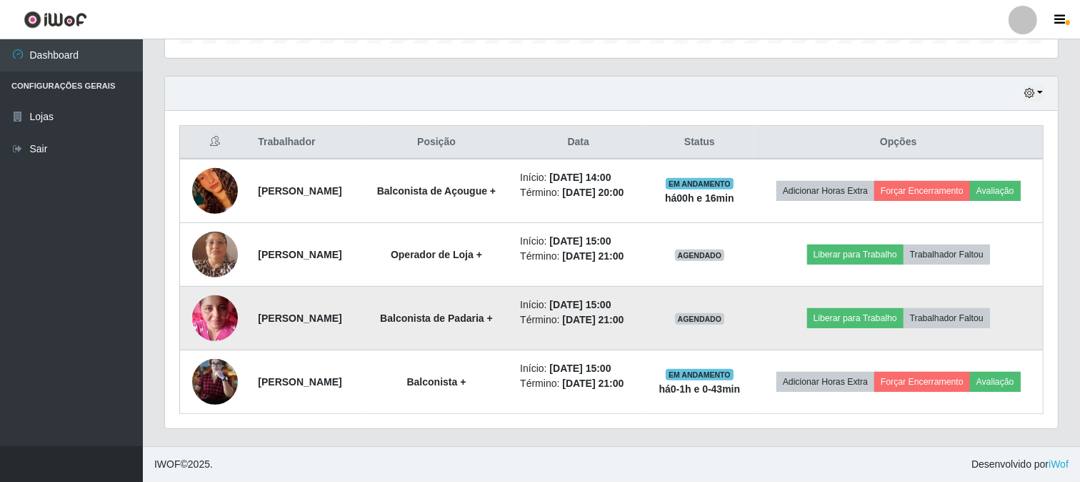
click at [637, 312] on li "Término: [DATE] 21:00" at bounding box center [578, 319] width 116 height 15
click at [875, 308] on button "Liberar para Trabalho" at bounding box center [854, 318] width 96 height 20
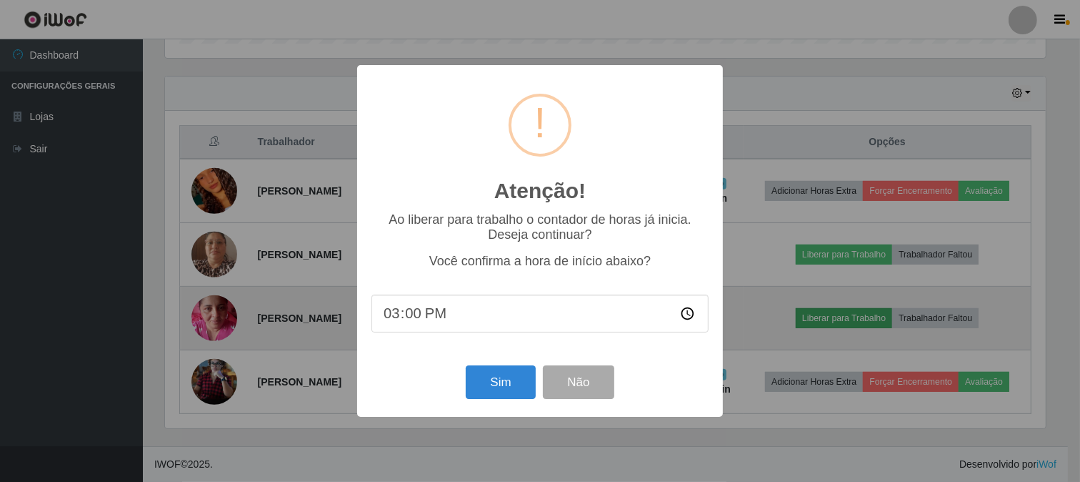
scroll to position [296, 884]
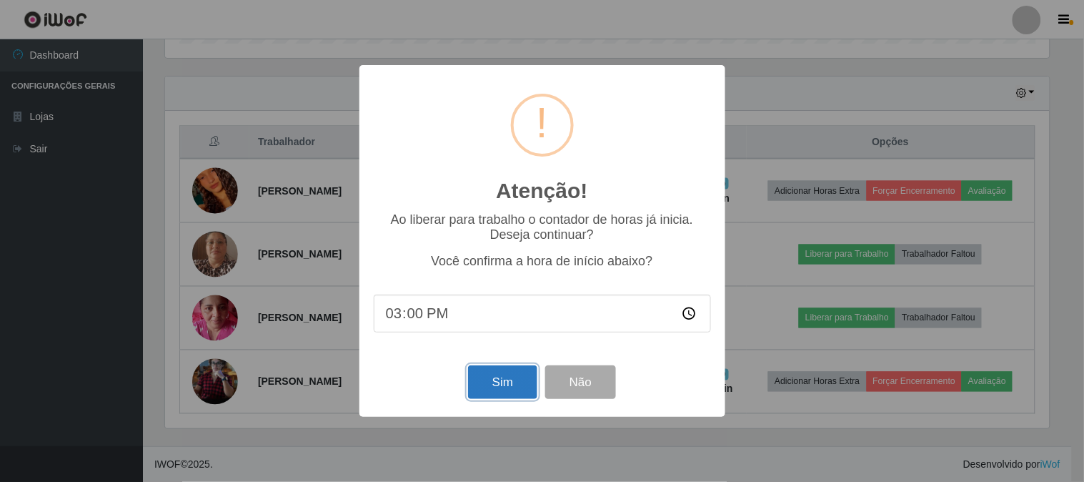
click at [494, 377] on button "Sim" at bounding box center [502, 382] width 69 height 34
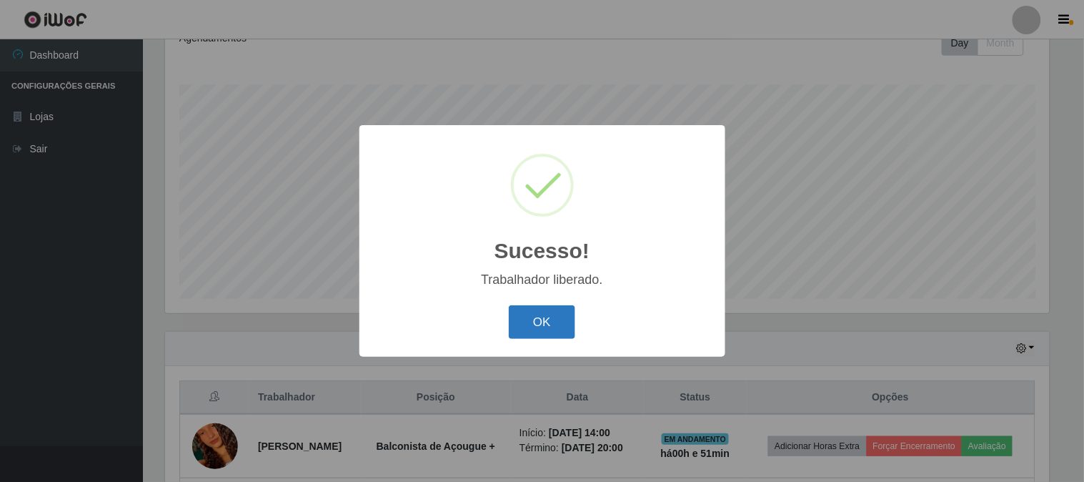
click at [544, 329] on button "OK" at bounding box center [542, 322] width 66 height 34
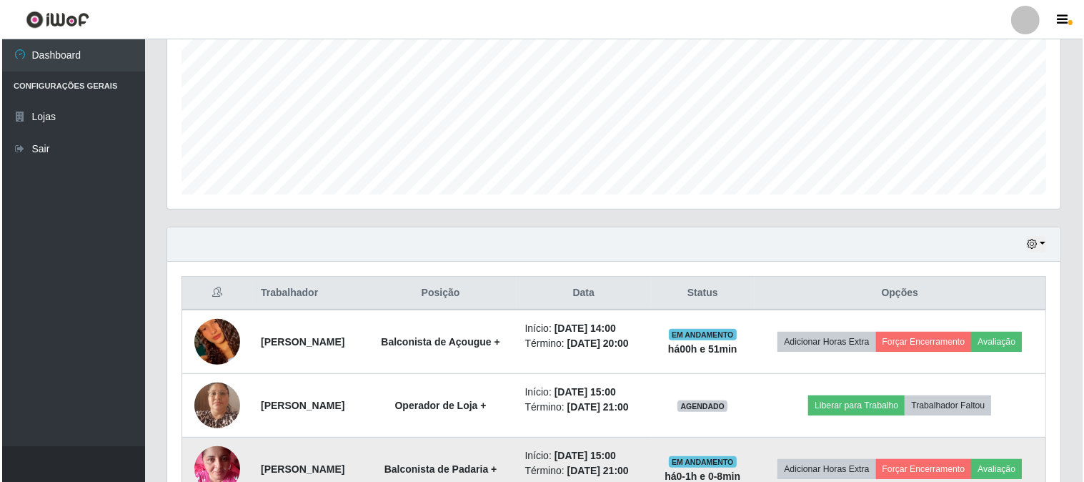
scroll to position [510, 0]
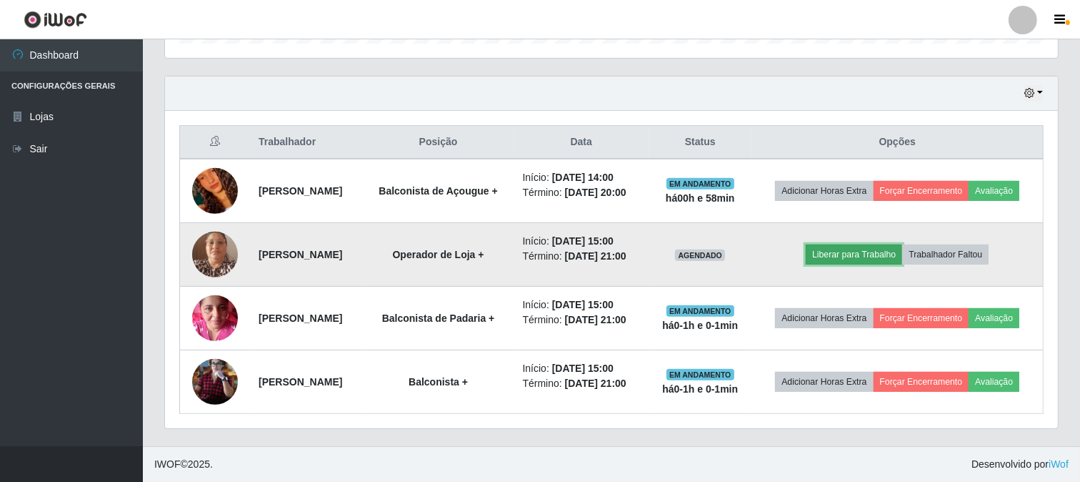
click at [900, 244] on button "Liberar para Trabalho" at bounding box center [854, 254] width 96 height 20
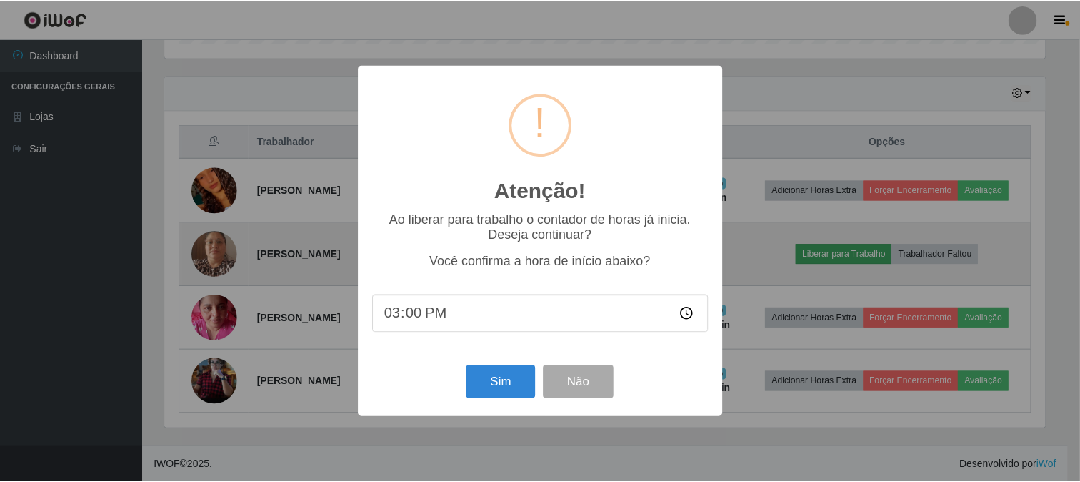
scroll to position [296, 884]
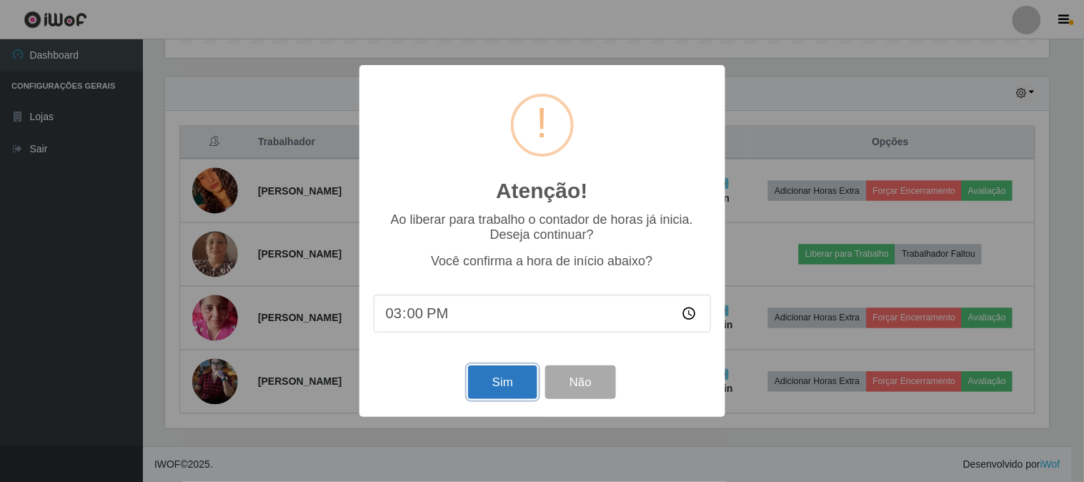
click at [484, 384] on button "Sim" at bounding box center [502, 382] width 69 height 34
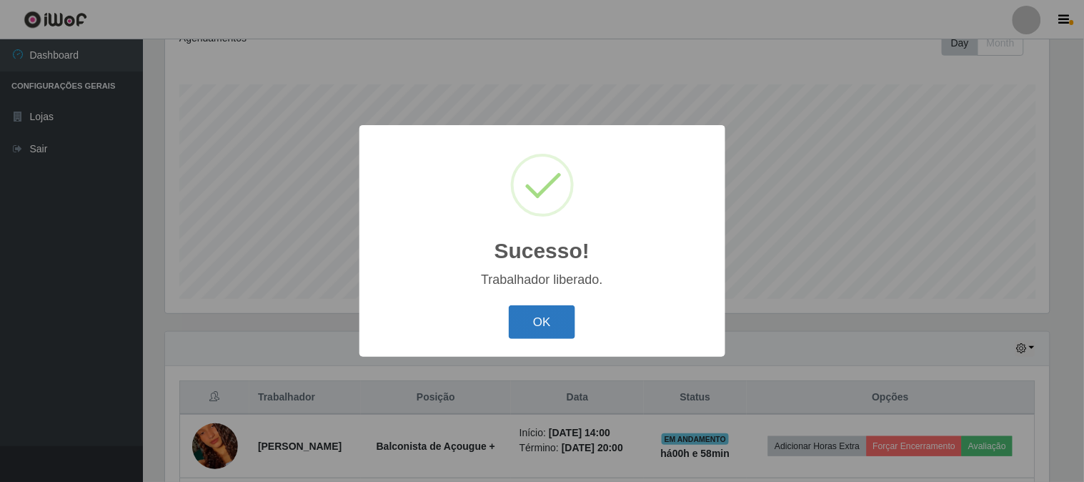
click at [564, 330] on button "OK" at bounding box center [542, 322] width 66 height 34
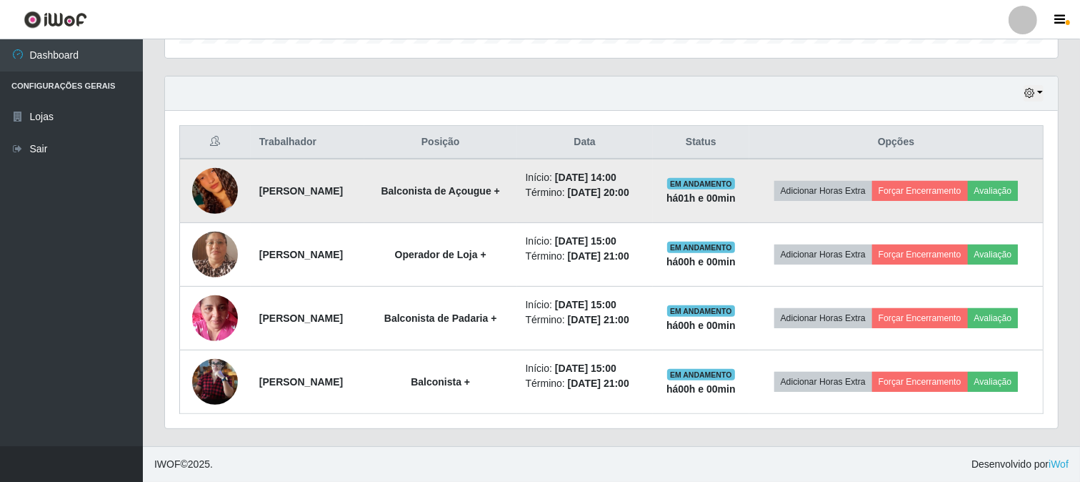
scroll to position [467, 0]
